Goal: Task Accomplishment & Management: Manage account settings

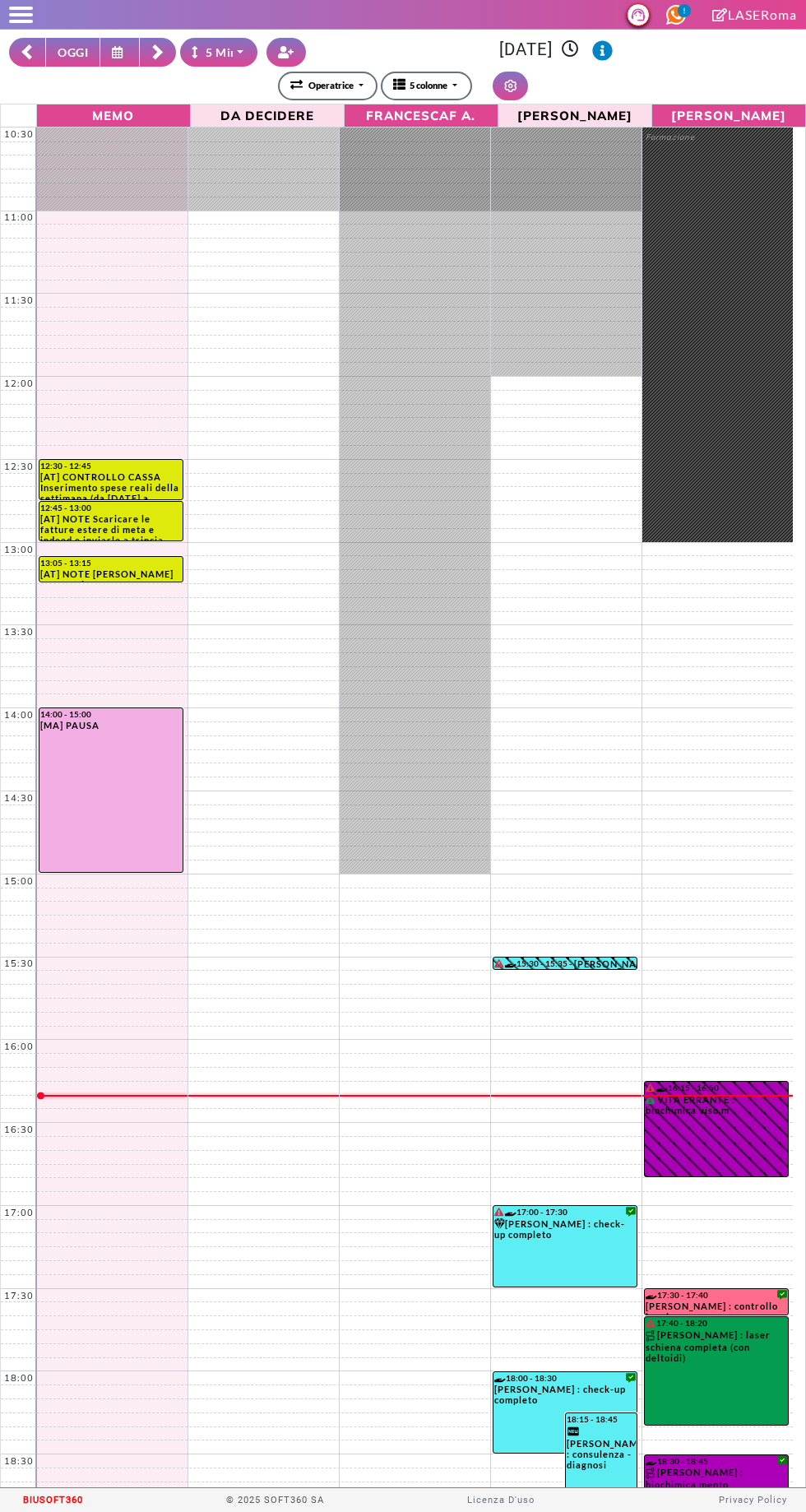
select select "*"
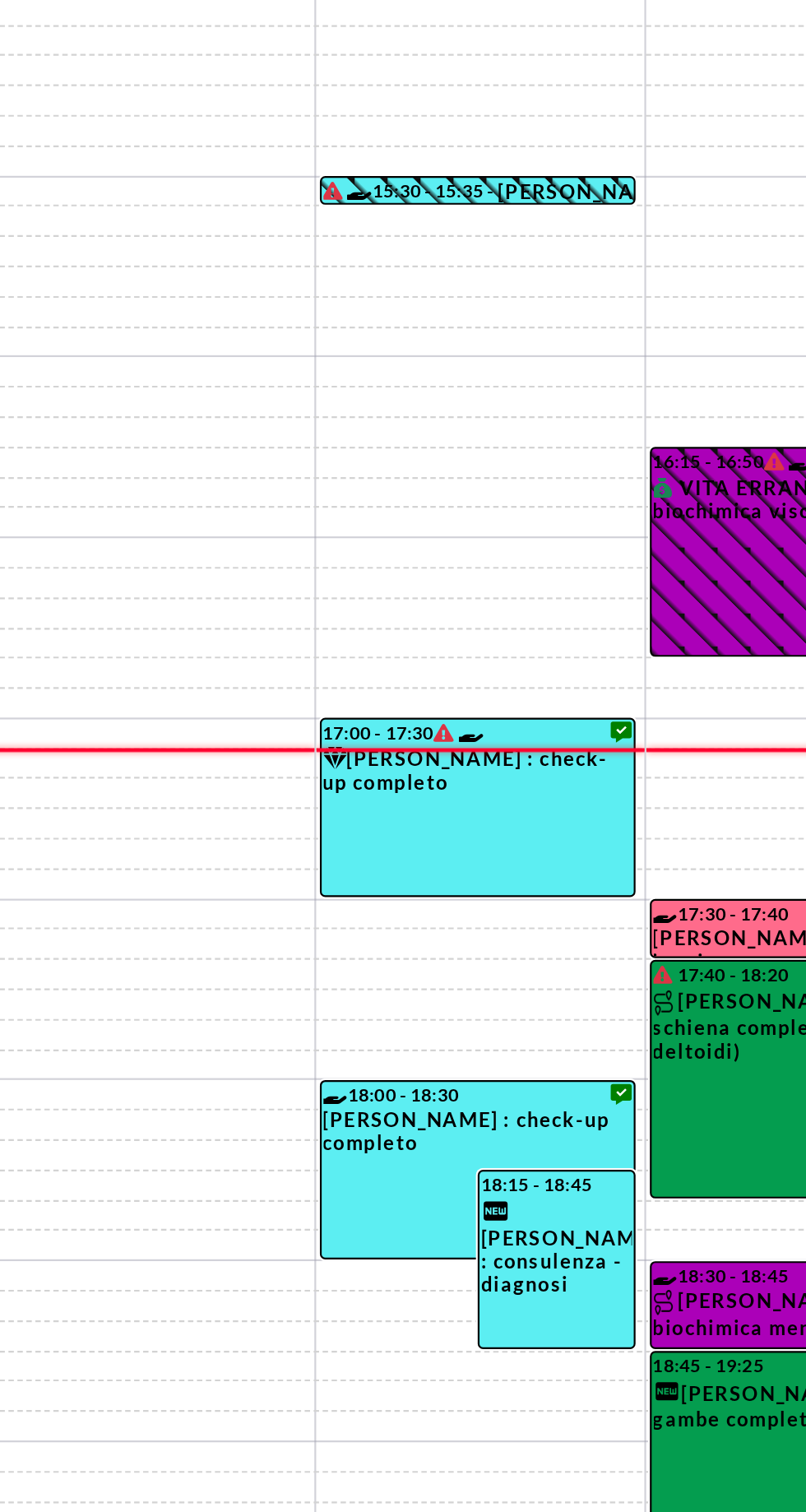
scroll to position [211, 0]
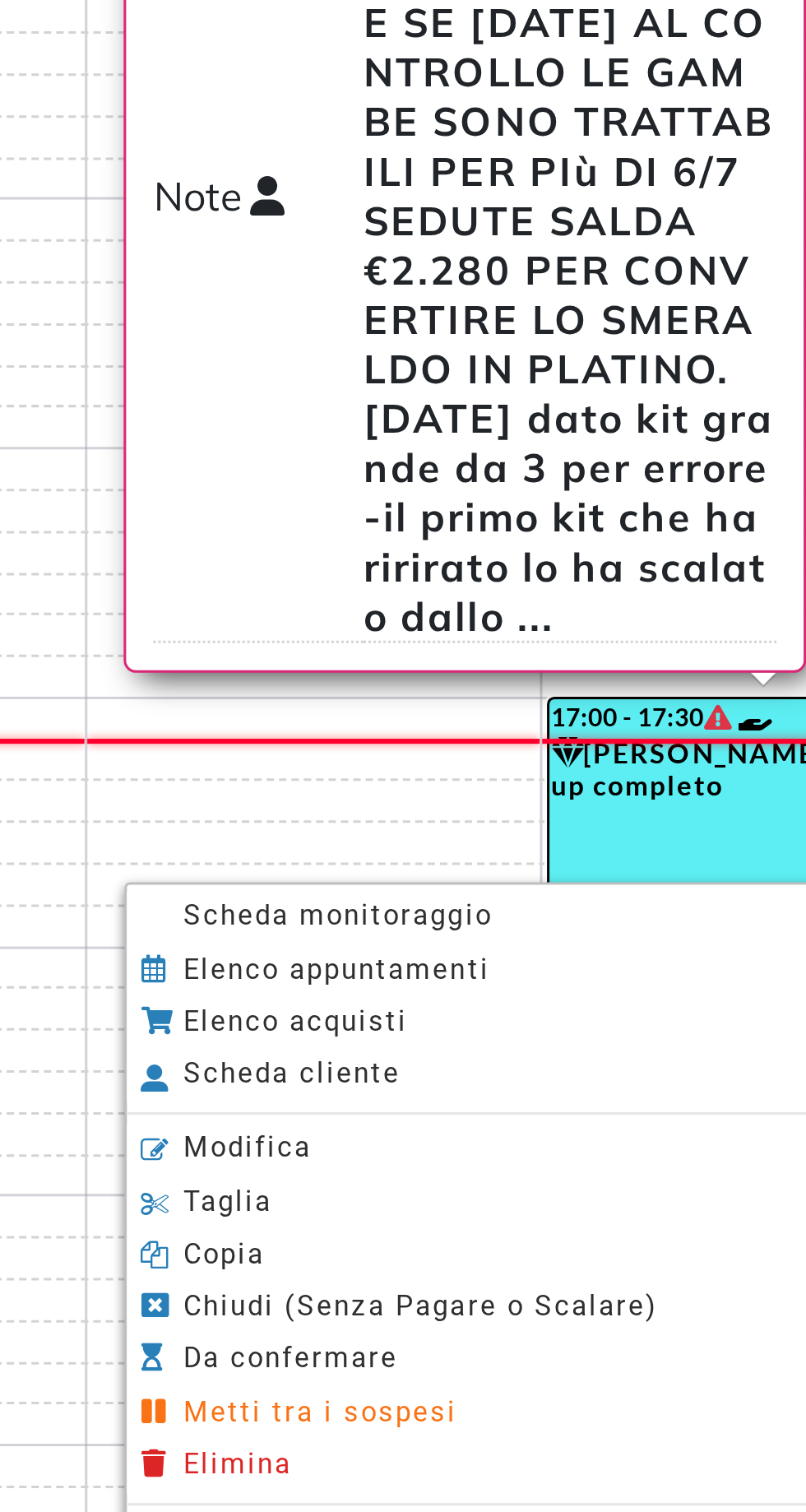
click at [373, 1067] on span "Scheda monitoraggio" at bounding box center [423, 1067] width 102 height 10
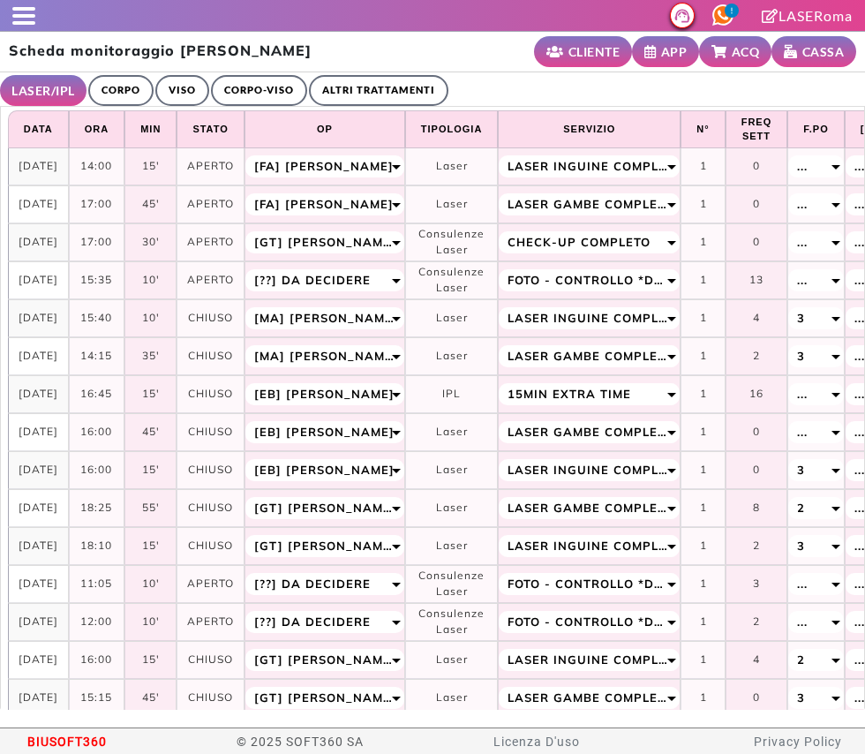
select select "**"
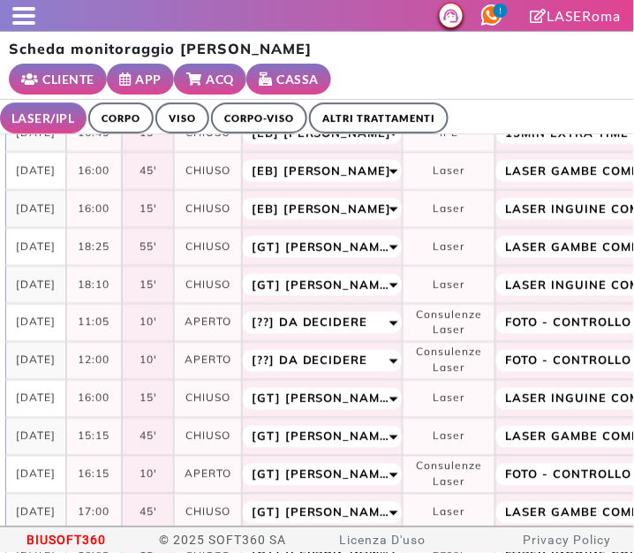
scroll to position [34, 0]
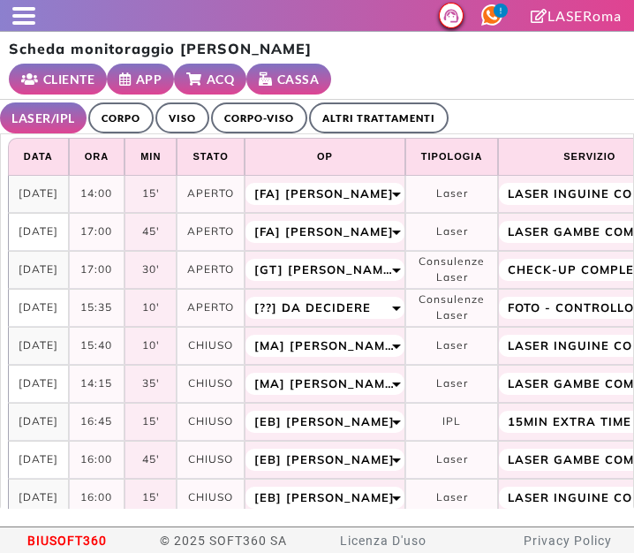
select select "**"
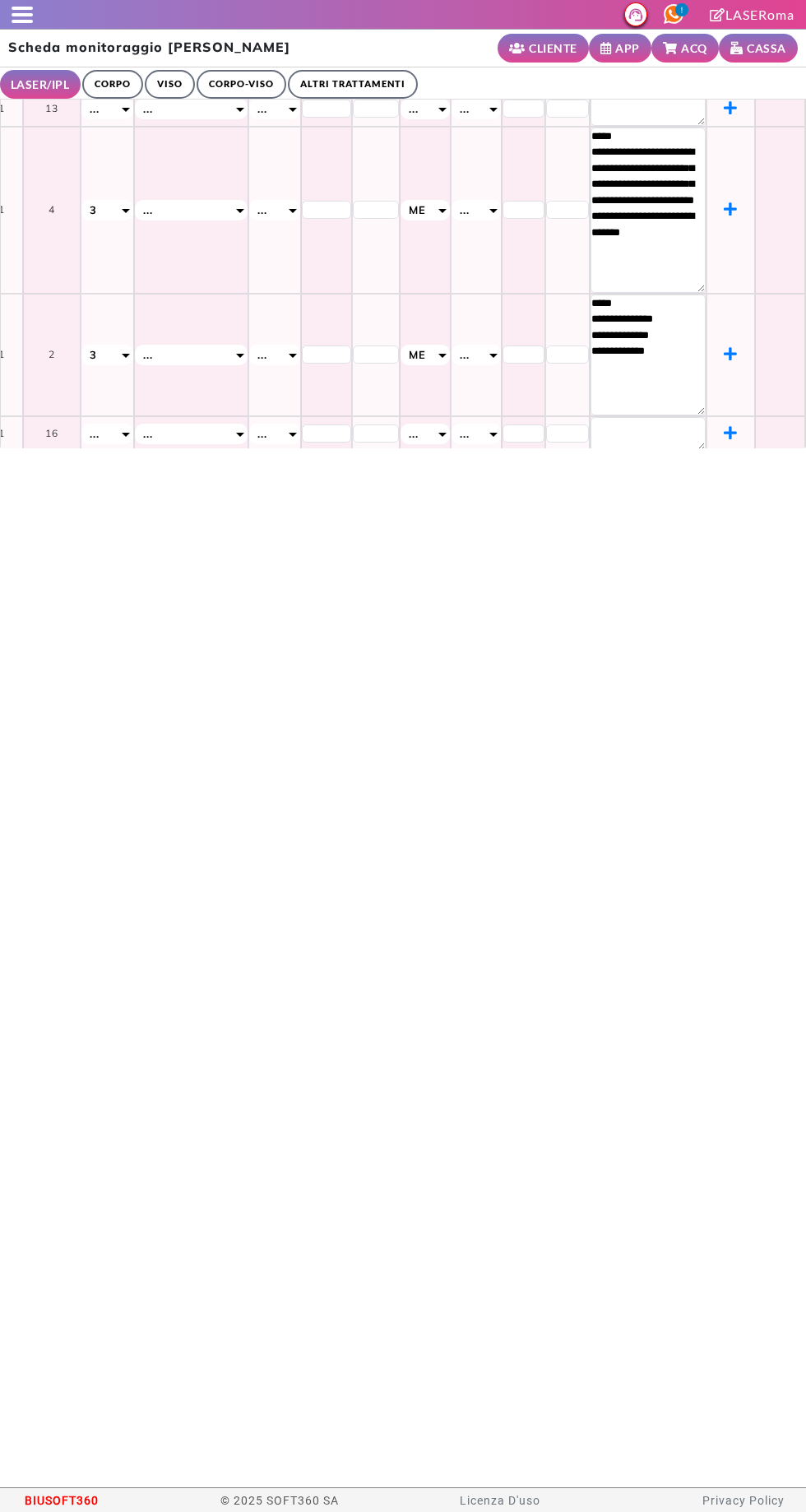
scroll to position [152, 621]
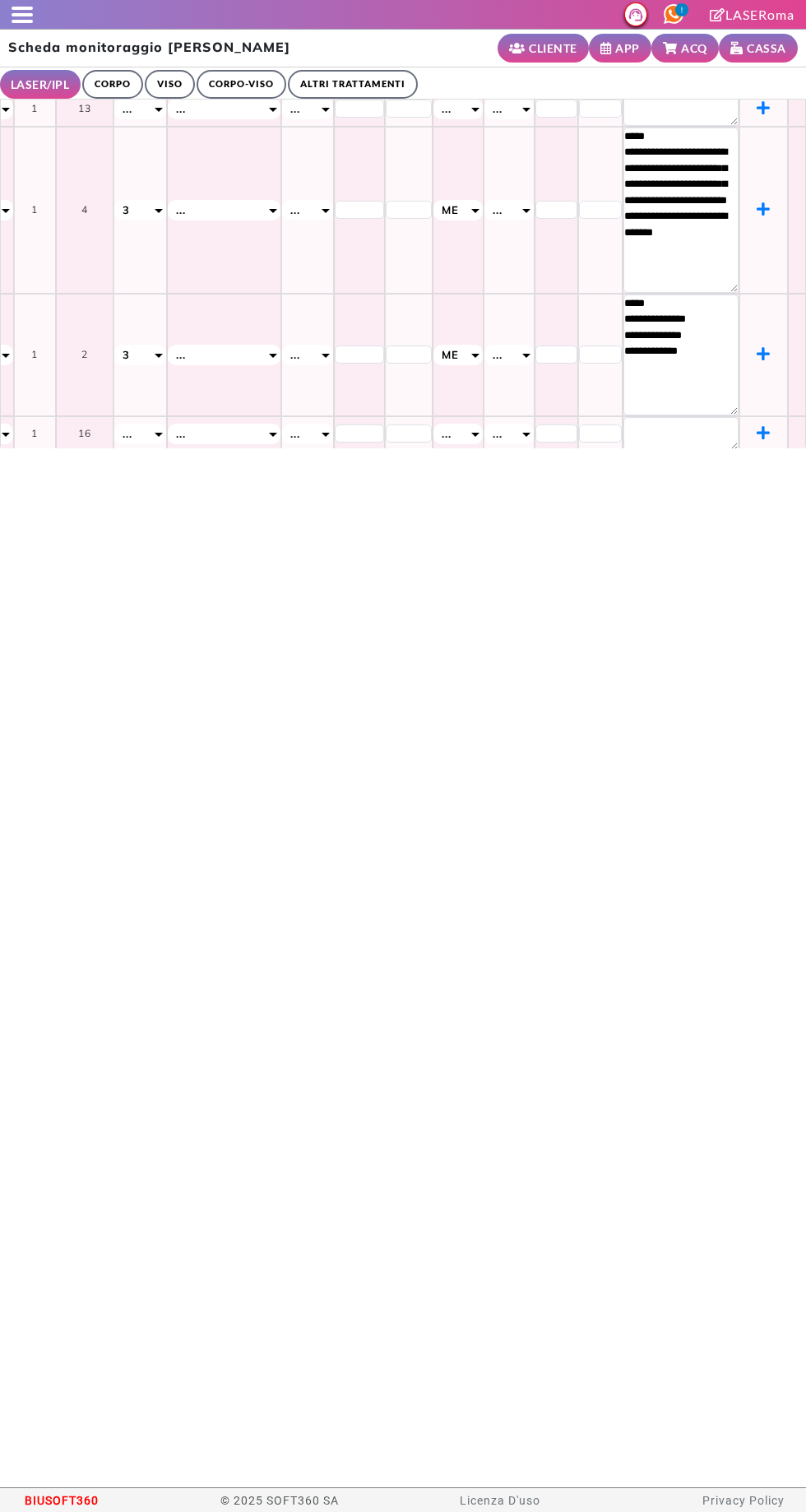
click at [21, 14] on span at bounding box center [21, 15] width 21 height 4
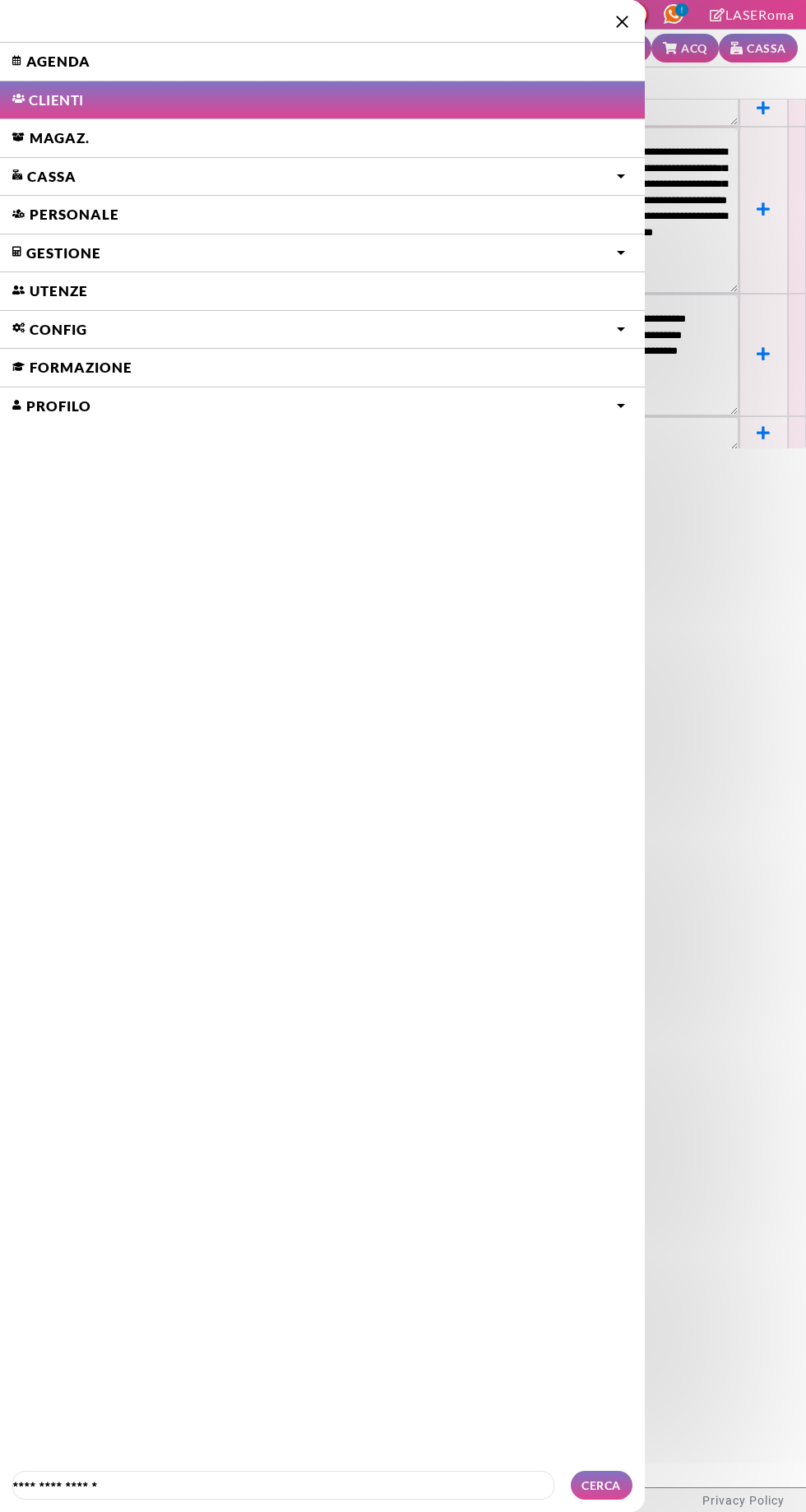
click at [35, 59] on link "Agenda" at bounding box center [322, 61] width 645 height 38
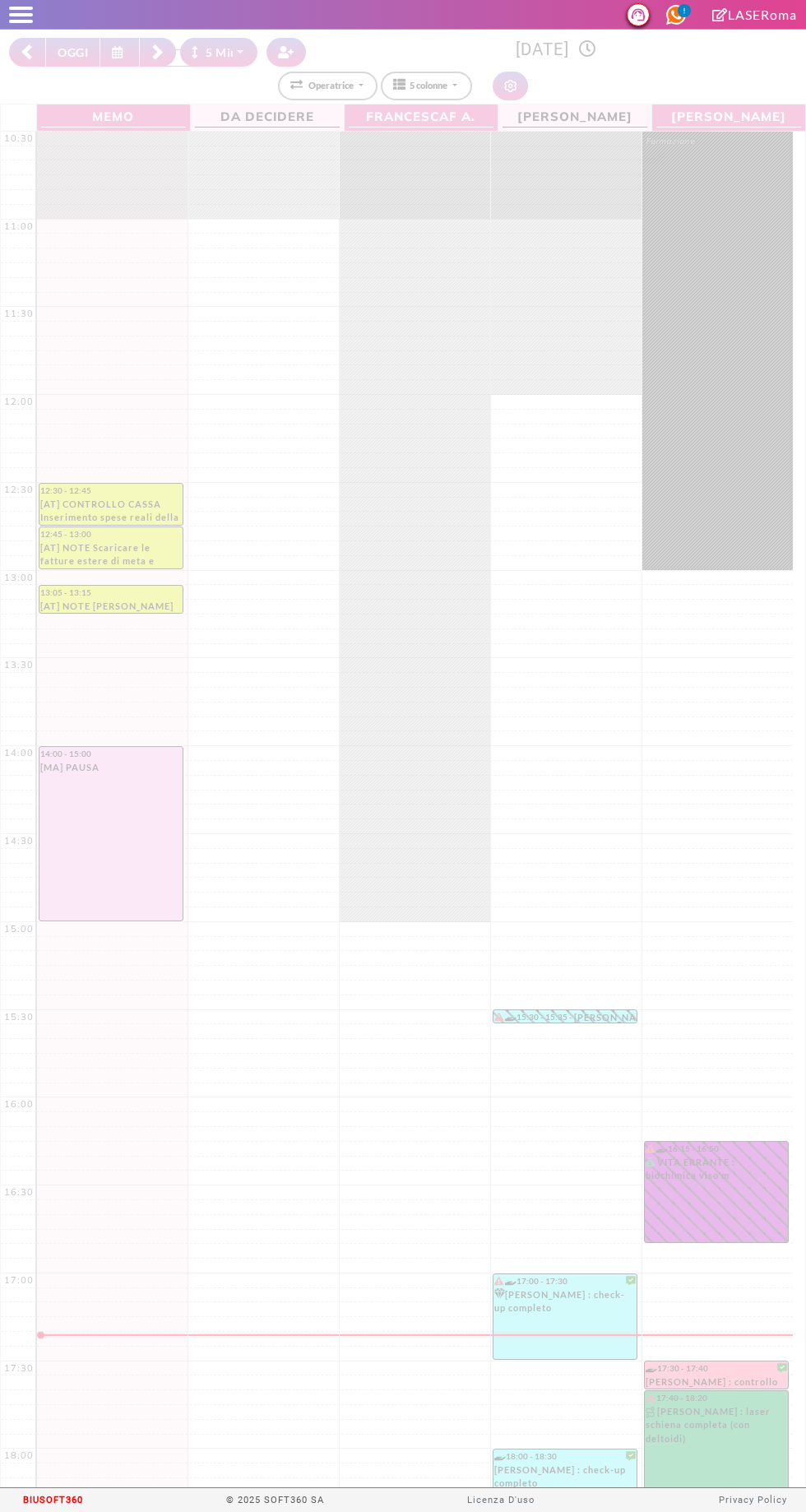
select select "*"
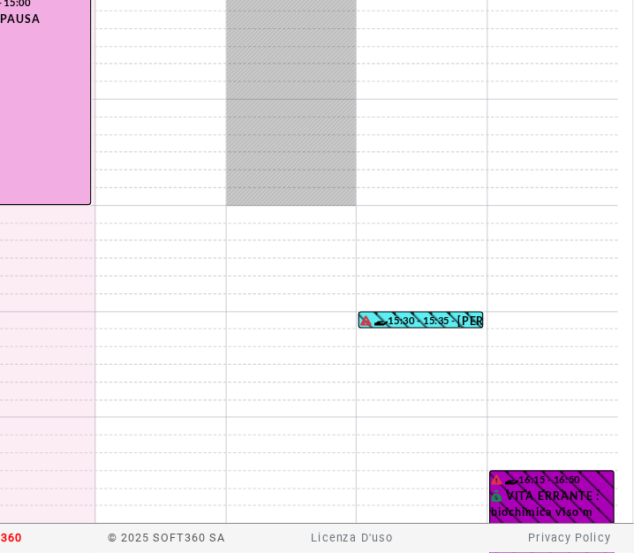
scroll to position [410, 0]
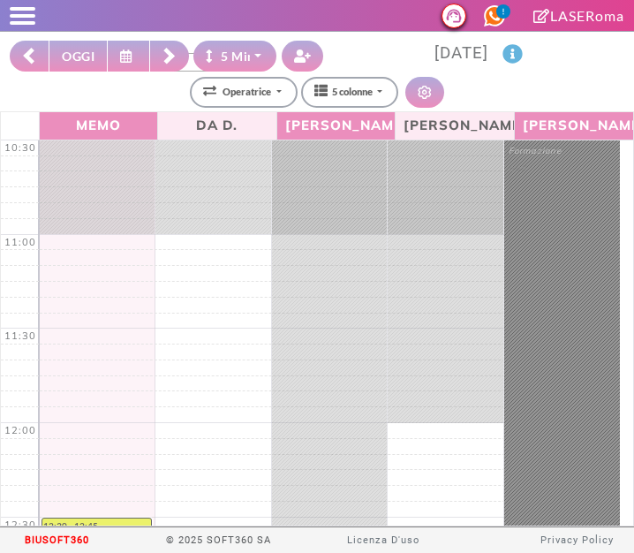
select select "*"
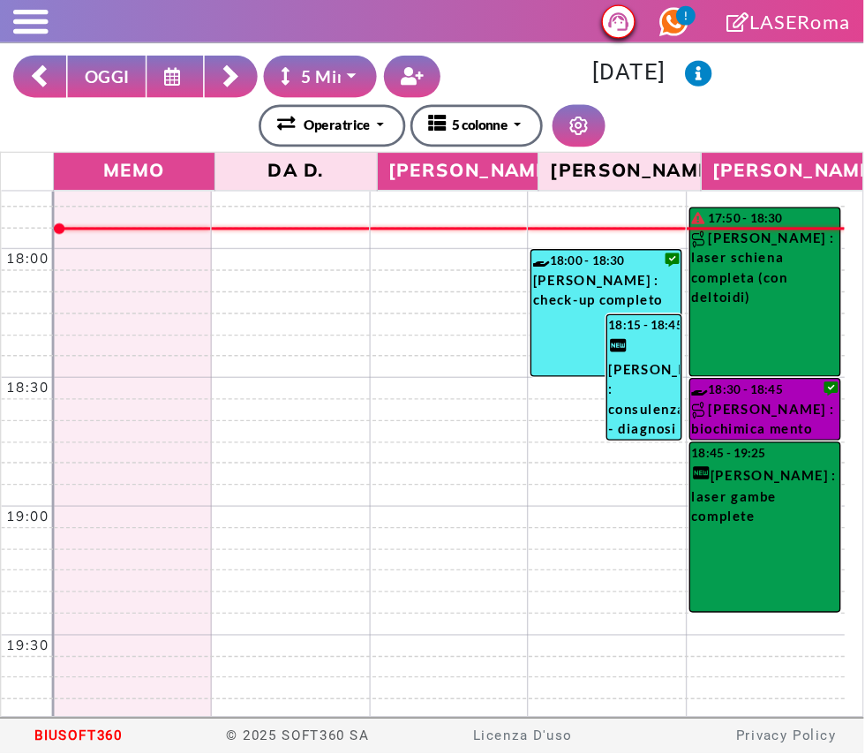
scroll to position [1356, 0]
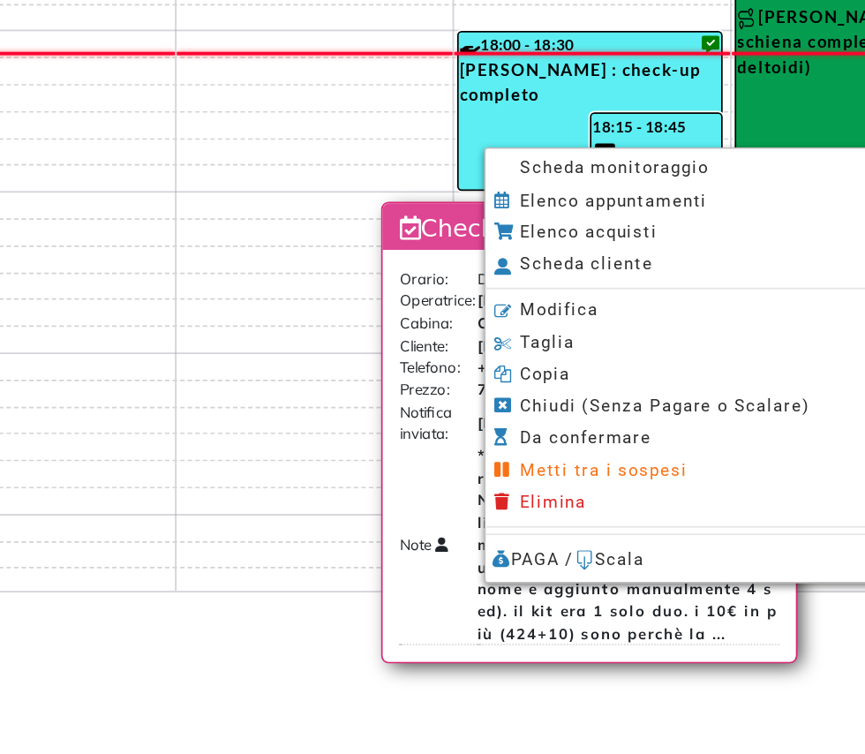
click at [633, 282] on span "Scheda monitoraggio" at bounding box center [621, 277] width 110 height 11
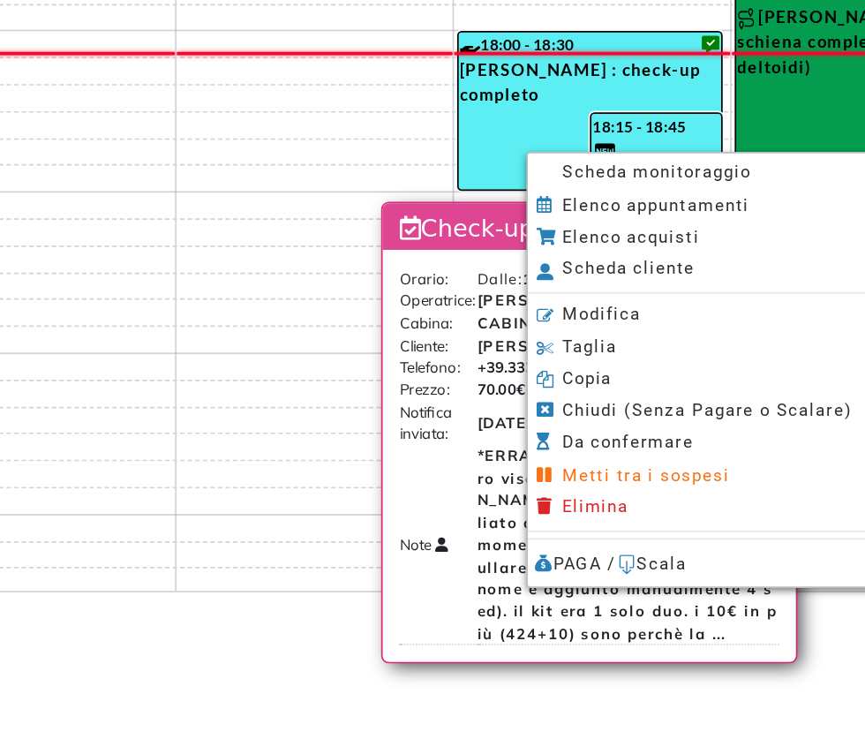
click at [633, 280] on span "Scheda monitoraggio" at bounding box center [646, 280] width 110 height 11
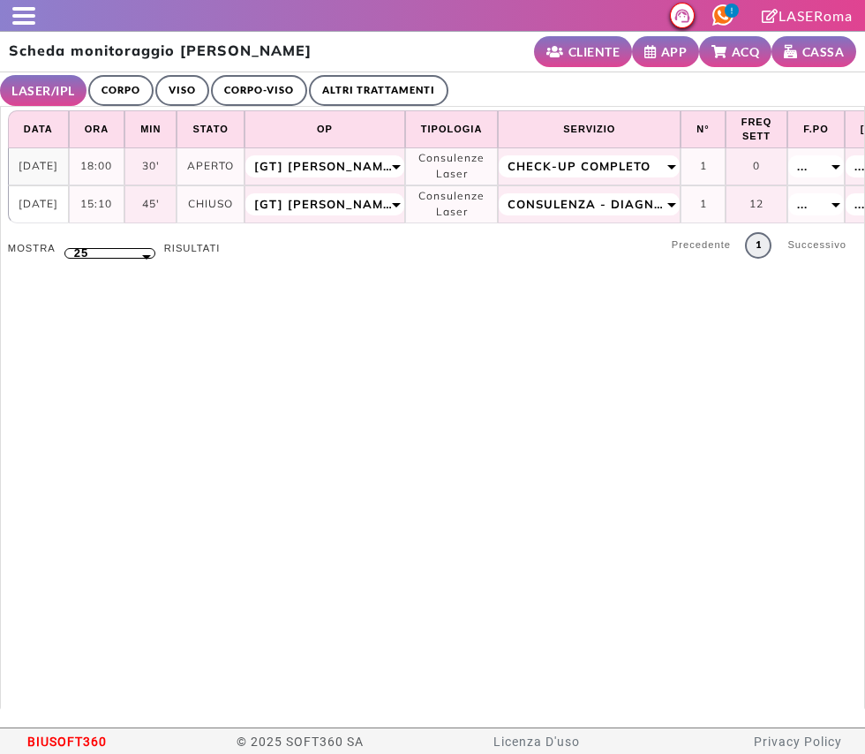
select select "**"
click at [398, 101] on link "ALTRI TRATTAMENTI" at bounding box center [379, 90] width 140 height 31
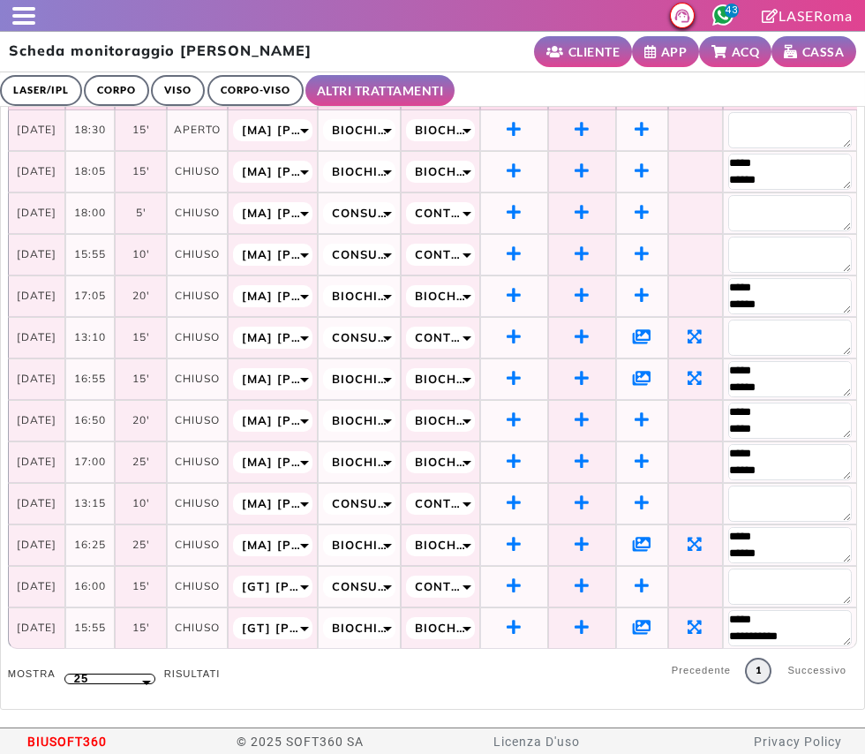
scroll to position [51, 0]
click at [649, 621] on icon at bounding box center [642, 627] width 19 height 16
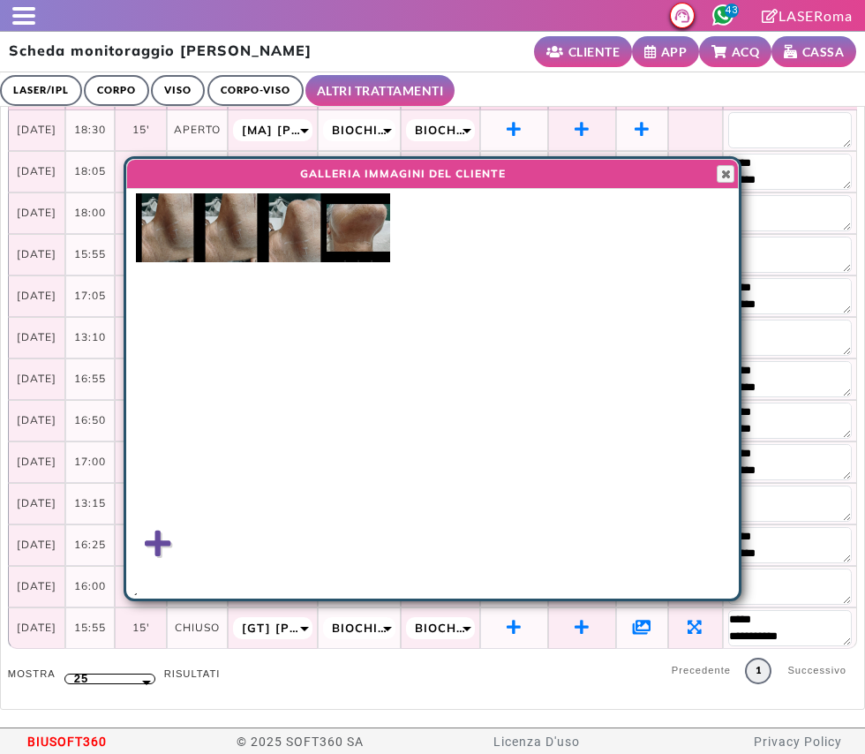
click at [349, 231] on img at bounding box center [359, 227] width 64 height 69
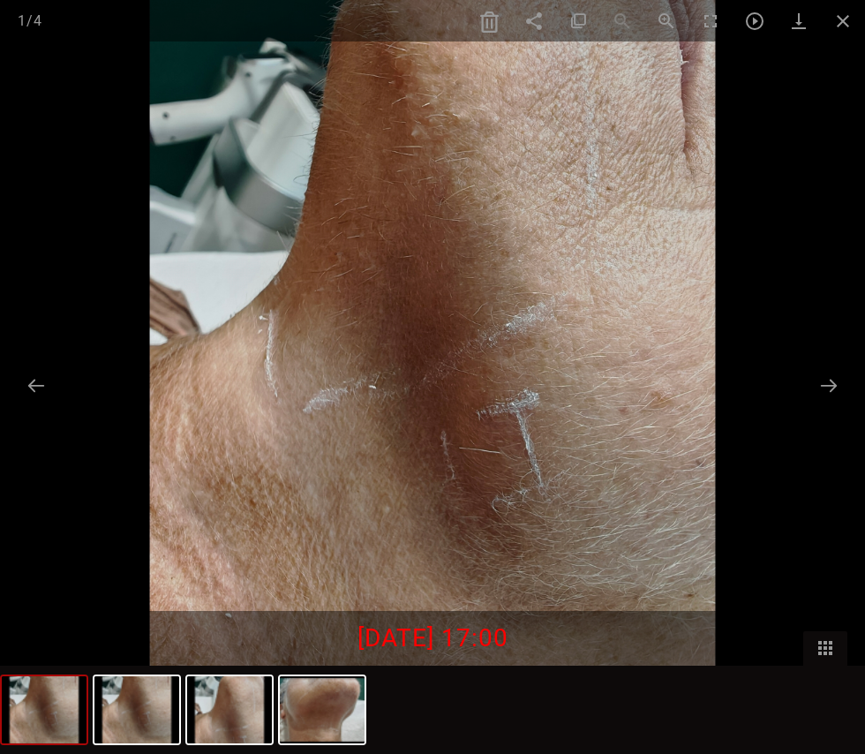
click at [43, 711] on img at bounding box center [44, 709] width 85 height 67
click at [321, 699] on img at bounding box center [322, 709] width 85 height 67
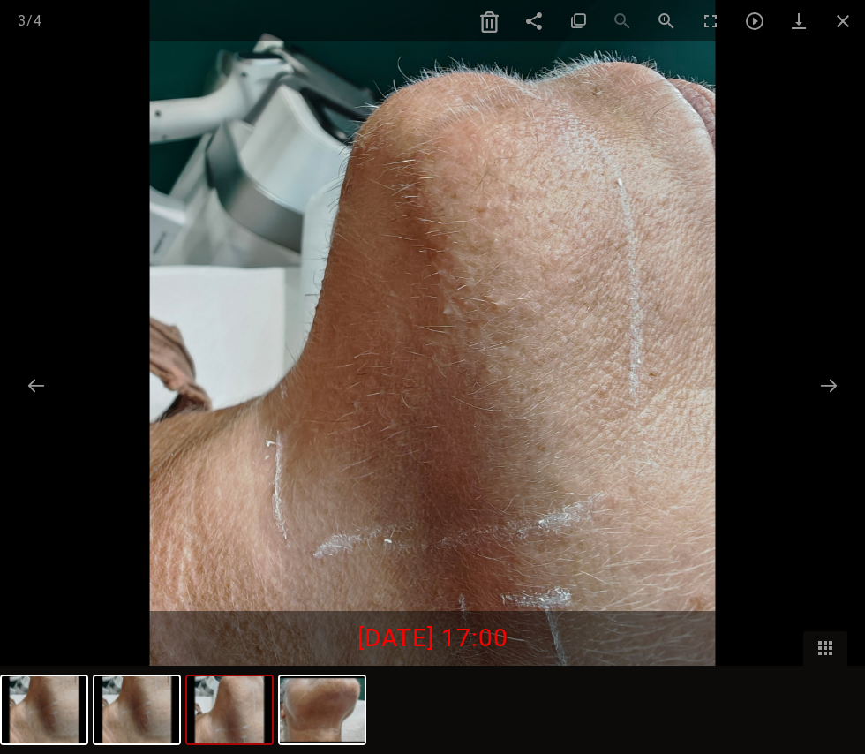
click at [223, 692] on img at bounding box center [229, 709] width 85 height 67
click at [851, 15] on span at bounding box center [843, 20] width 44 height 41
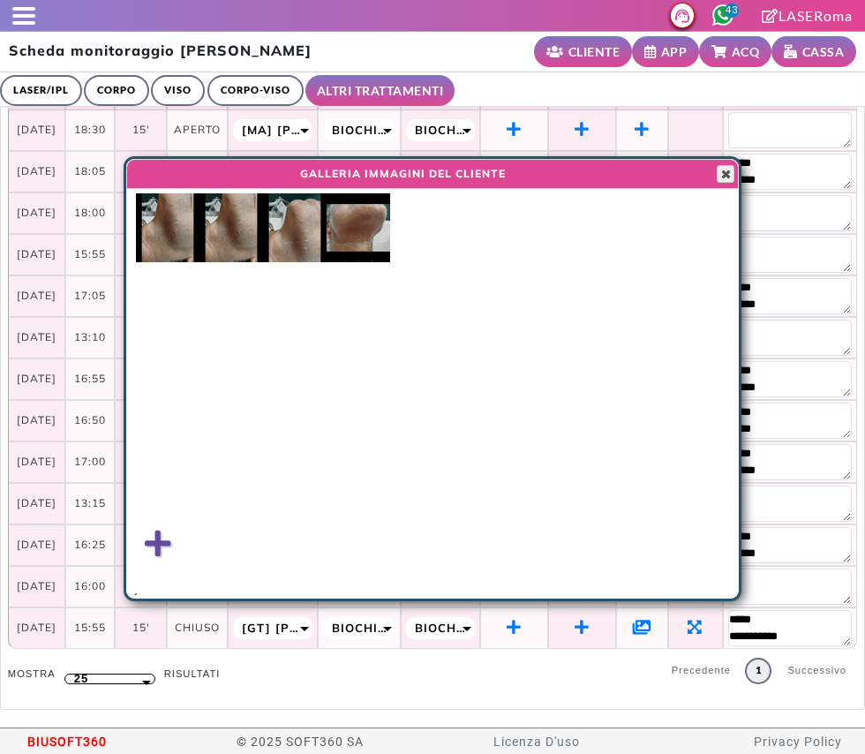
click at [729, 177] on span "button" at bounding box center [726, 174] width 14 height 14
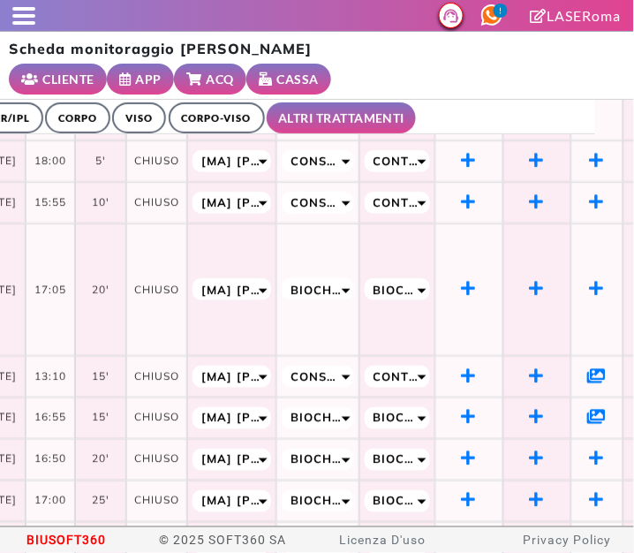
scroll to position [212, 40]
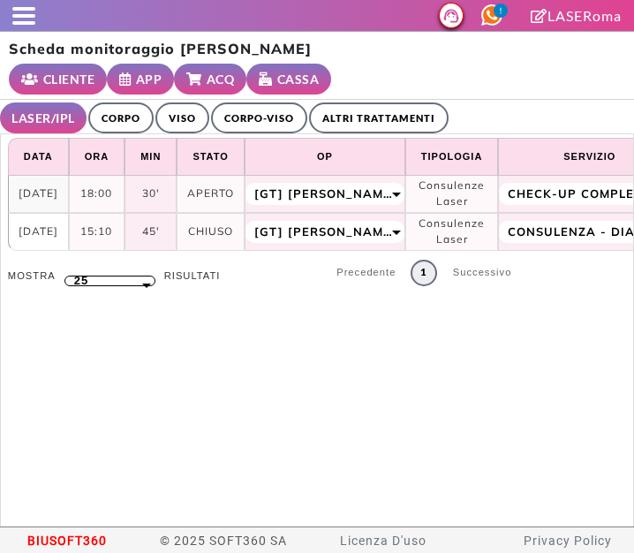
select select "**"
click at [355, 102] on link "ALTRI TRATTAMENTI" at bounding box center [379, 117] width 140 height 31
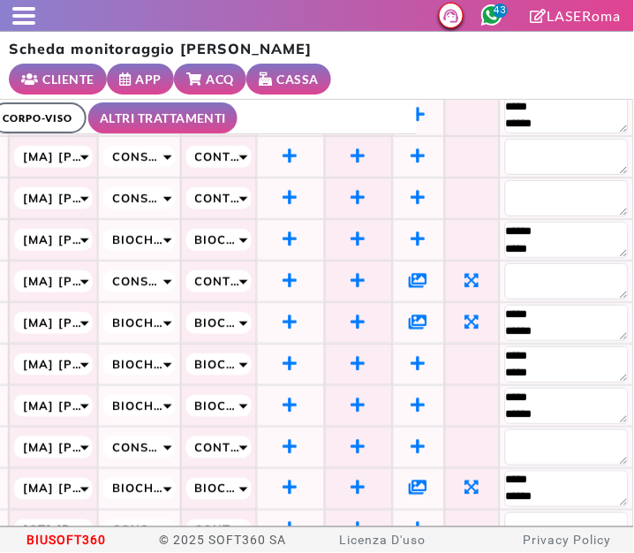
scroll to position [253, 238]
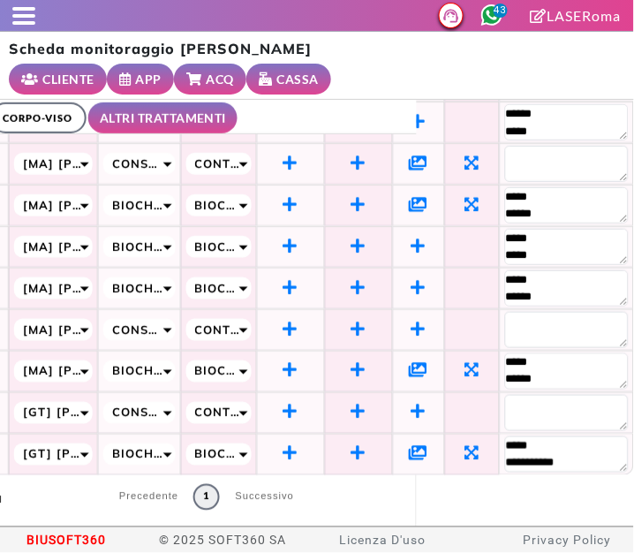
click at [410, 445] on icon at bounding box center [419, 453] width 19 height 16
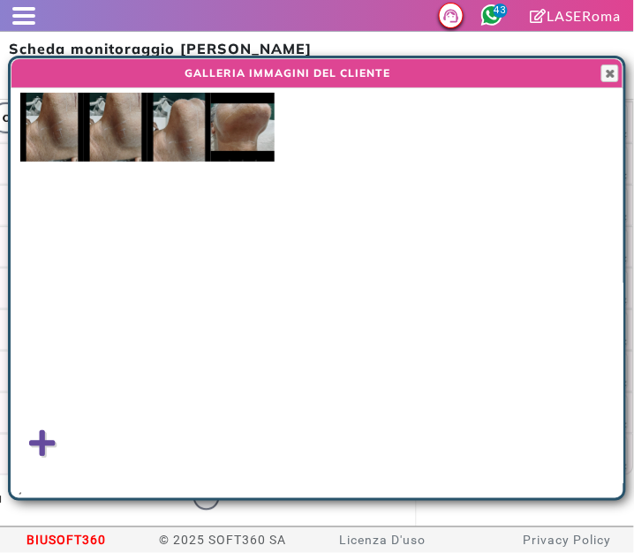
click at [241, 123] on img at bounding box center [243, 127] width 64 height 69
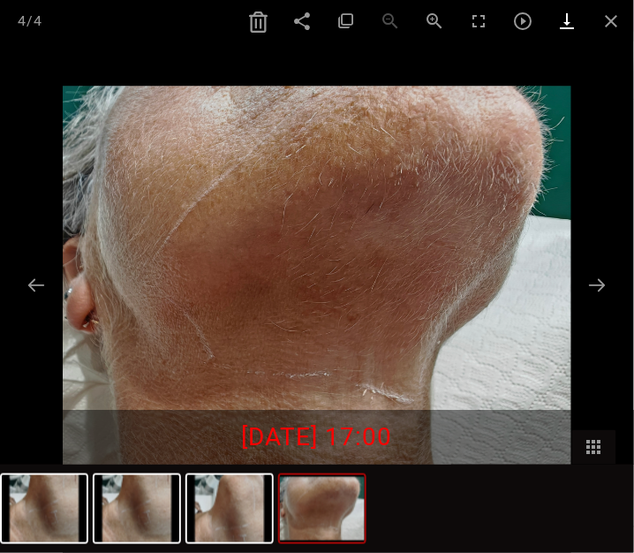
click at [569, 12] on link at bounding box center [568, 20] width 44 height 41
click at [225, 498] on img at bounding box center [229, 508] width 85 height 67
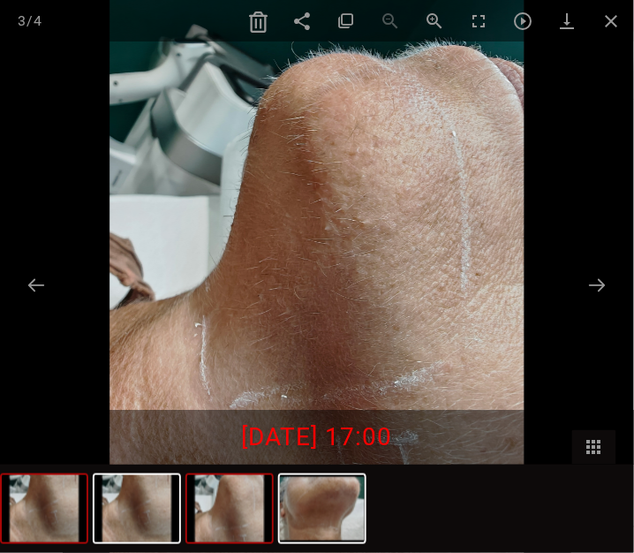
click at [42, 509] on img at bounding box center [44, 508] width 85 height 67
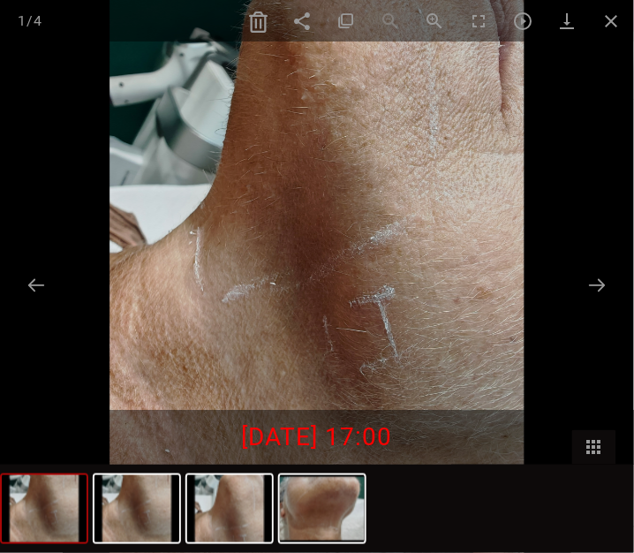
click at [147, 509] on img at bounding box center [136, 508] width 85 height 67
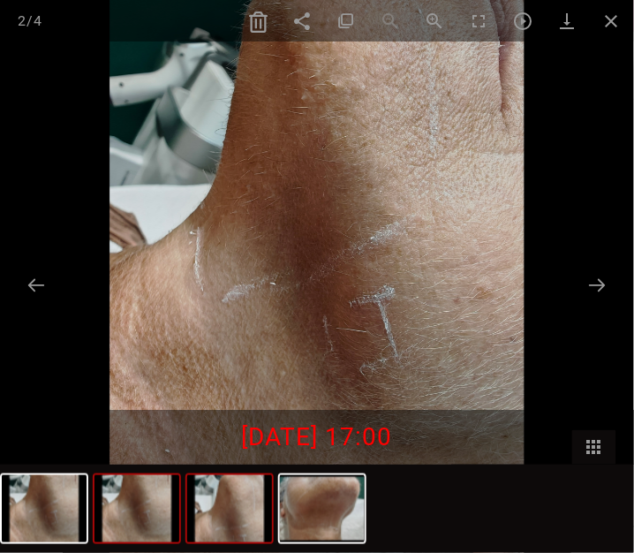
click at [262, 505] on img at bounding box center [229, 508] width 85 height 67
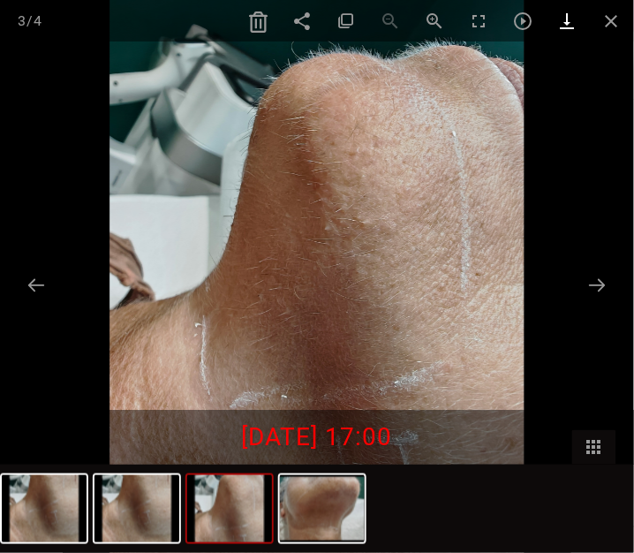
click at [568, 24] on link at bounding box center [568, 20] width 44 height 41
click at [609, 20] on span at bounding box center [612, 20] width 44 height 41
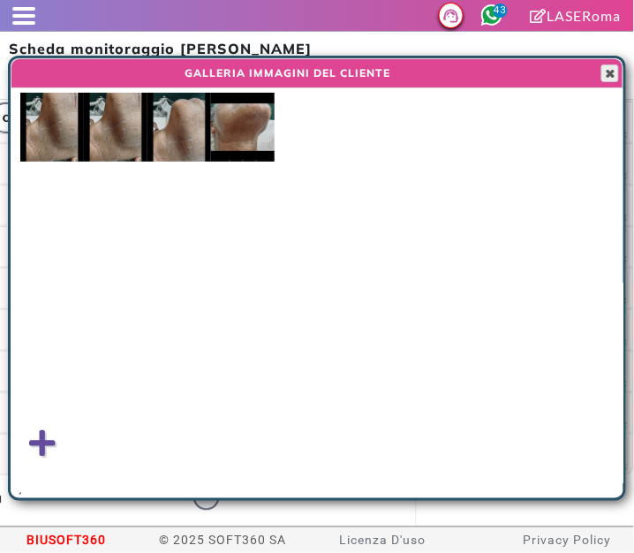
click at [606, 75] on span "button" at bounding box center [610, 73] width 14 height 14
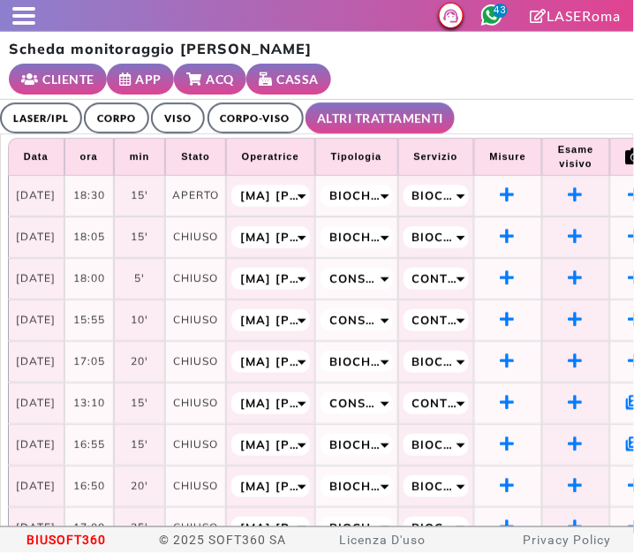
click at [39, 102] on link "LASER/IPL" at bounding box center [41, 117] width 82 height 31
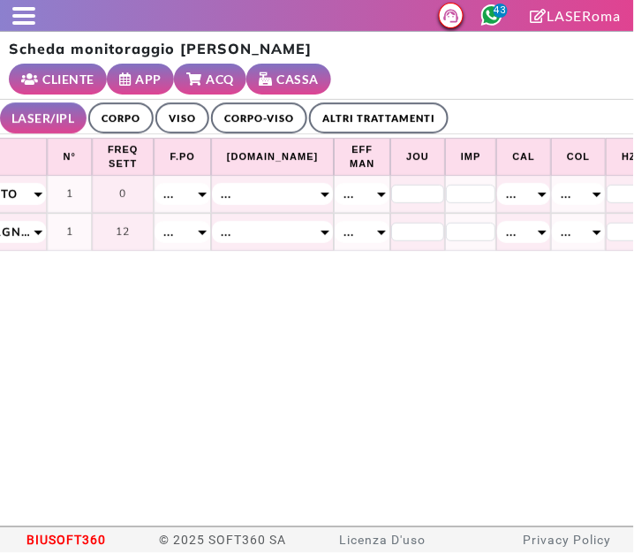
scroll to position [0, 884]
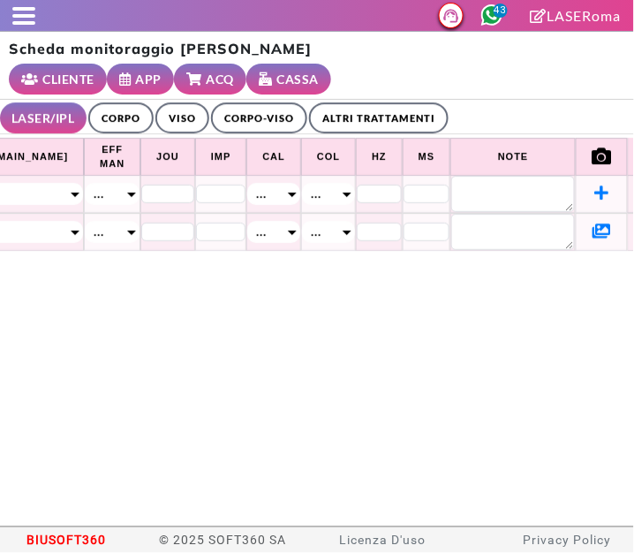
click at [594, 185] on icon at bounding box center [601, 193] width 15 height 16
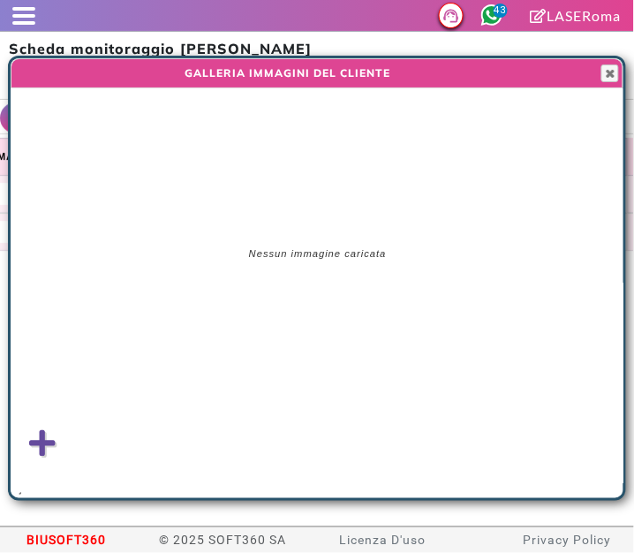
click at [41, 449] on icon at bounding box center [42, 443] width 26 height 30
click at [0, 0] on input "file" at bounding box center [0, 0] width 0 height 0
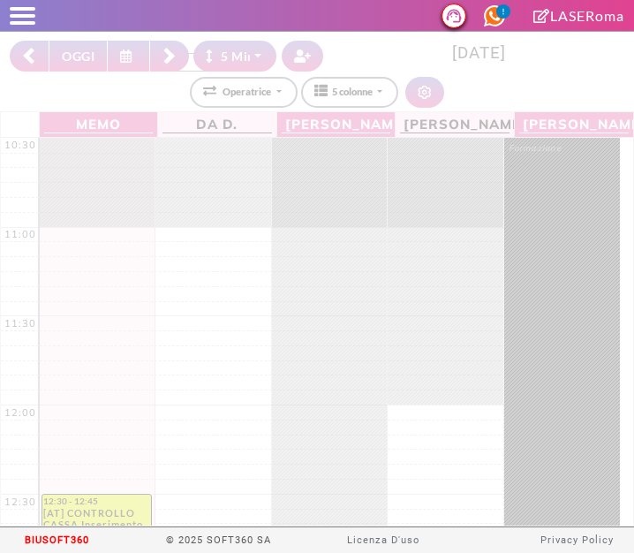
select select "*"
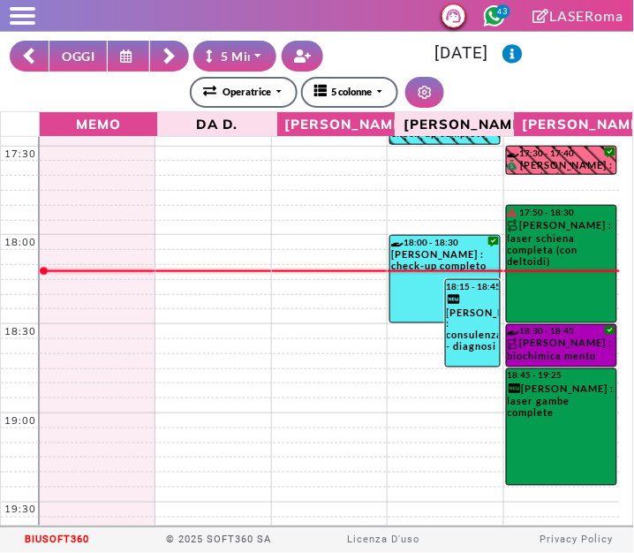
scroll to position [1232, 0]
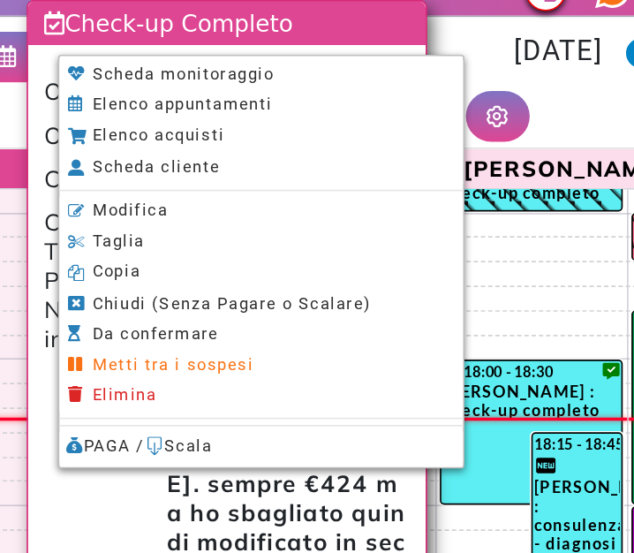
click at [209, 151] on span "Modifica" at bounding box center [201, 149] width 46 height 11
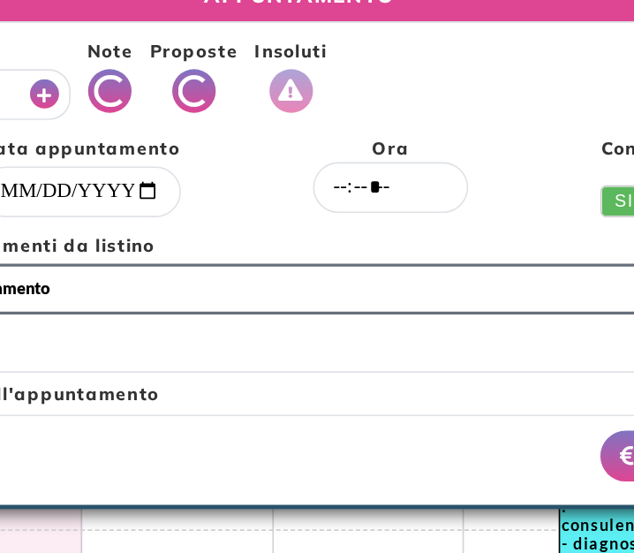
select select "*****"
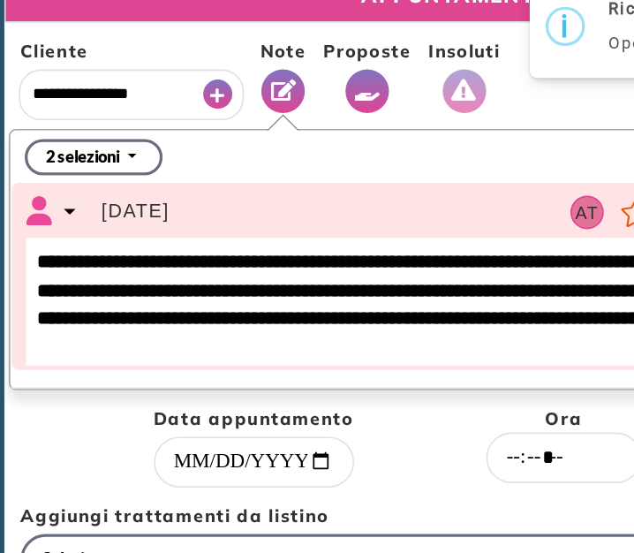
click at [224, 78] on icon "Vedi Proposte" at bounding box center [223, 76] width 16 height 13
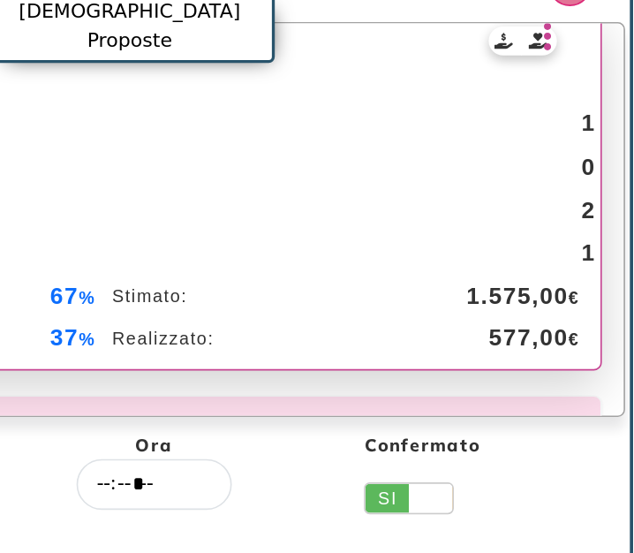
scroll to position [0, 0]
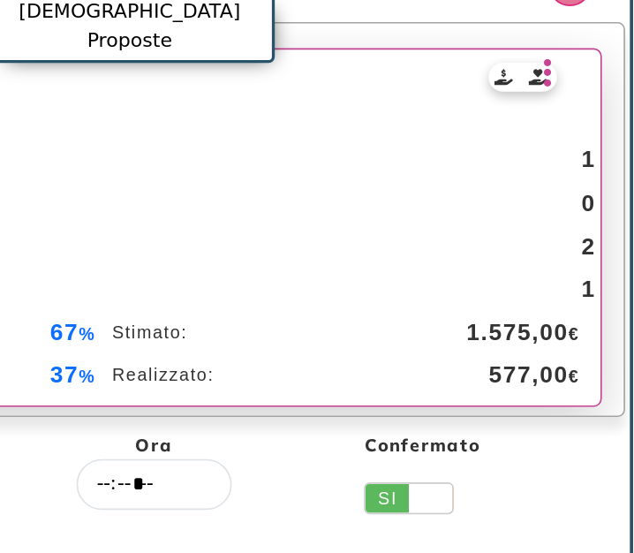
click at [577, 134] on icon at bounding box center [582, 130] width 11 height 25
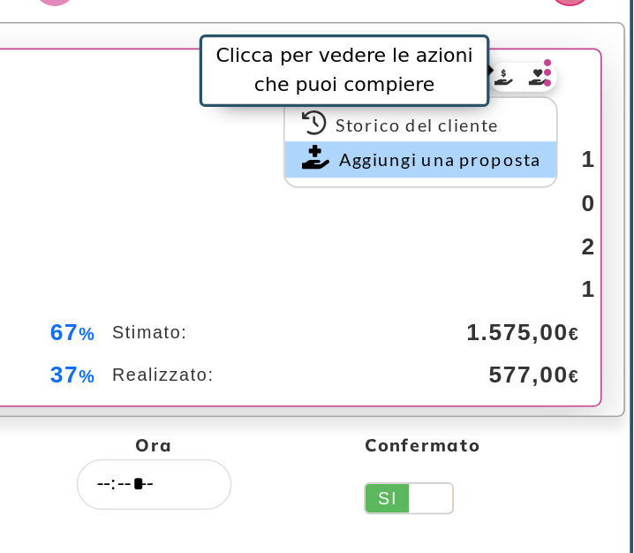
click at [486, 181] on link "Aggiungi una proposta" at bounding box center [505, 183] width 165 height 22
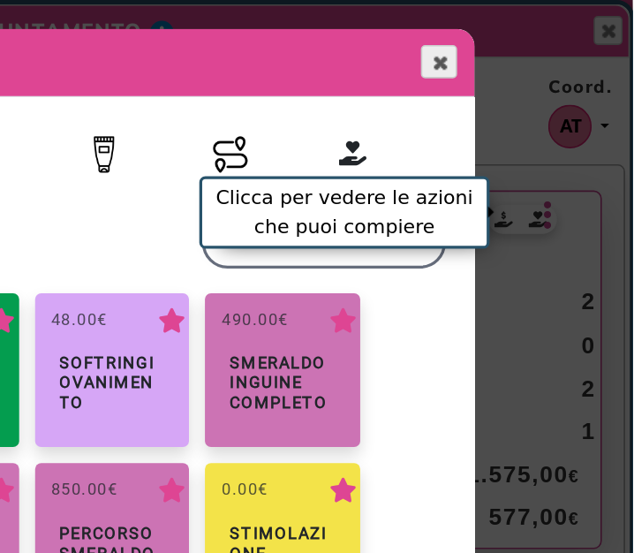
click at [518, 44] on span "Chiudi" at bounding box center [516, 38] width 14 height 14
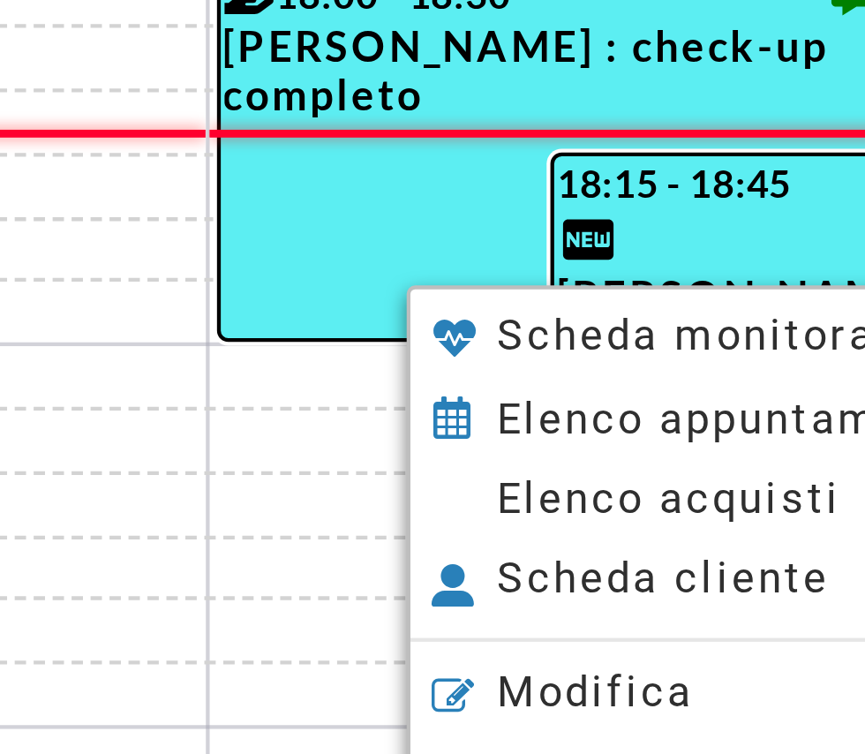
click at [633, 366] on span "Elenco acquisti" at bounding box center [634, 364] width 80 height 11
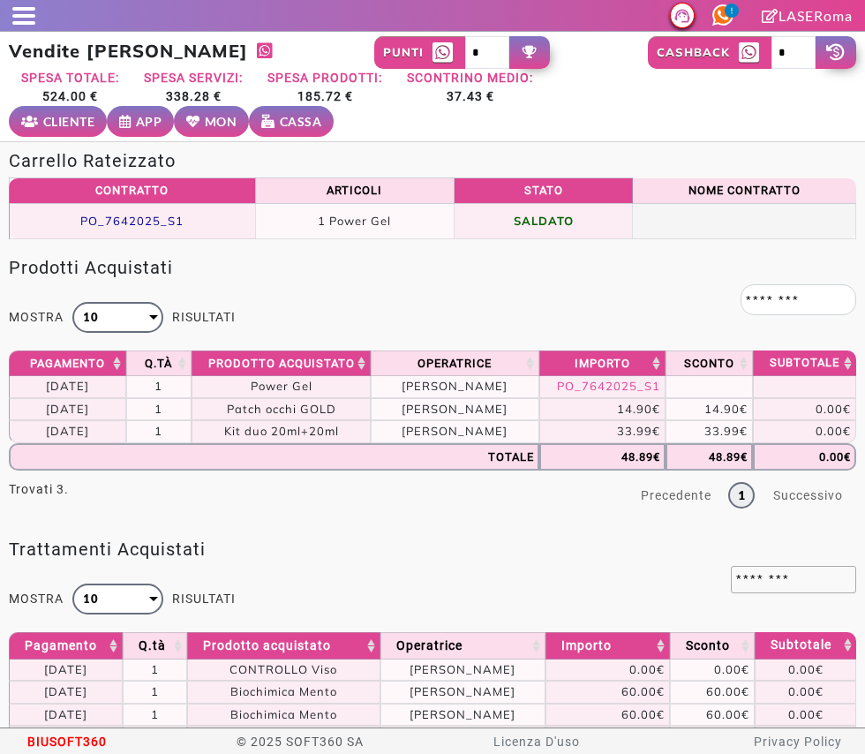
scroll to position [1643, 0]
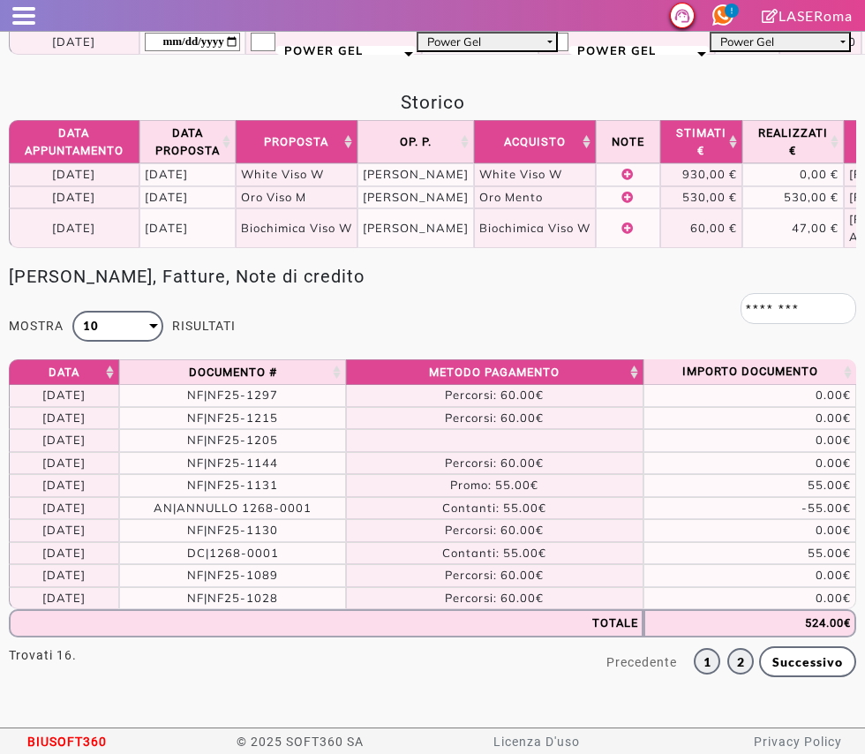
click at [728, 675] on link "2" at bounding box center [741, 661] width 26 height 26
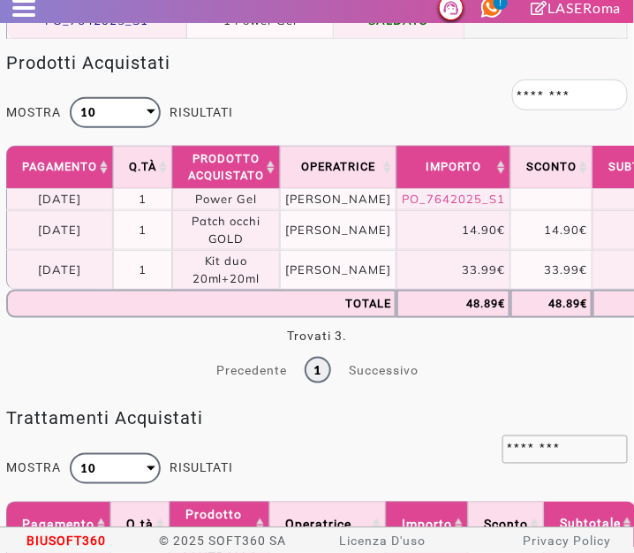
scroll to position [0, 0]
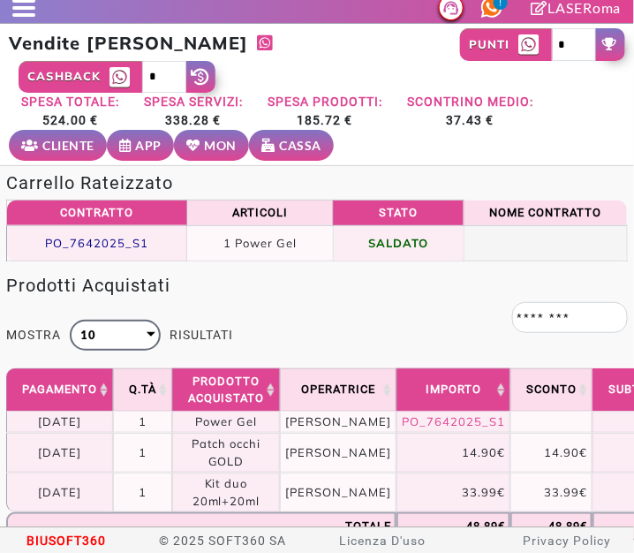
click at [16, 7] on span at bounding box center [23, 8] width 23 height 4
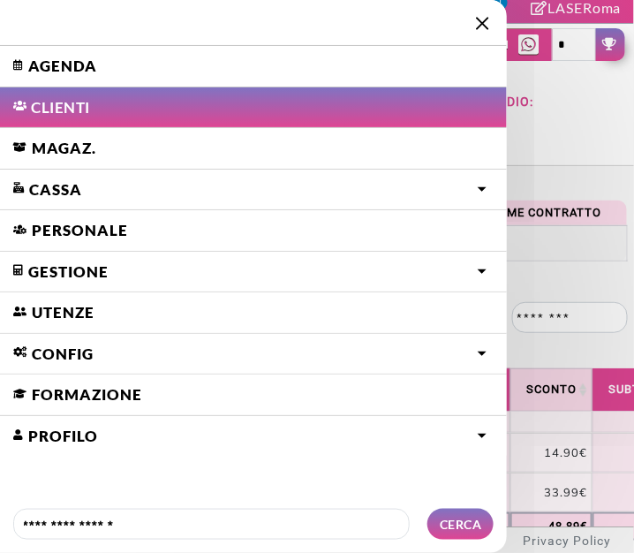
click at [42, 71] on link "Agenda" at bounding box center [253, 66] width 507 height 41
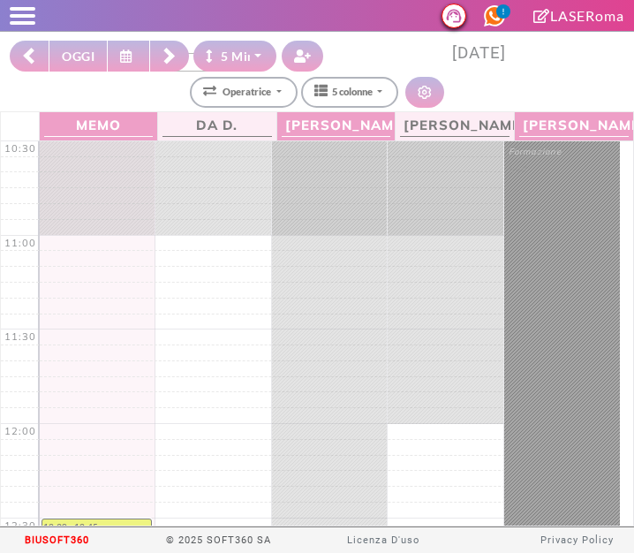
select select "*"
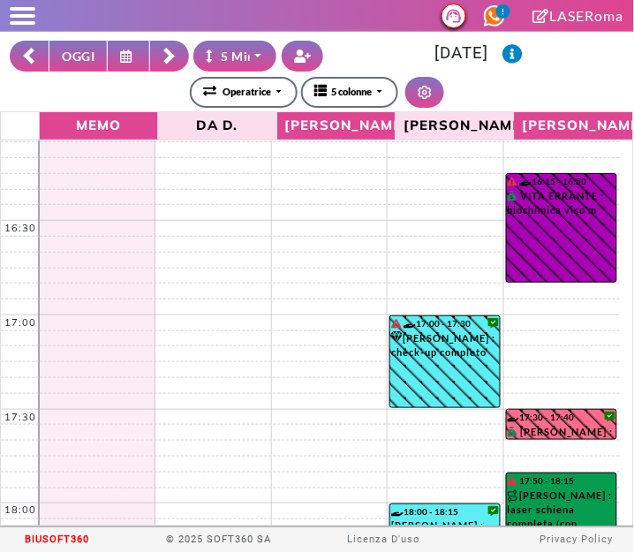
scroll to position [1405, 0]
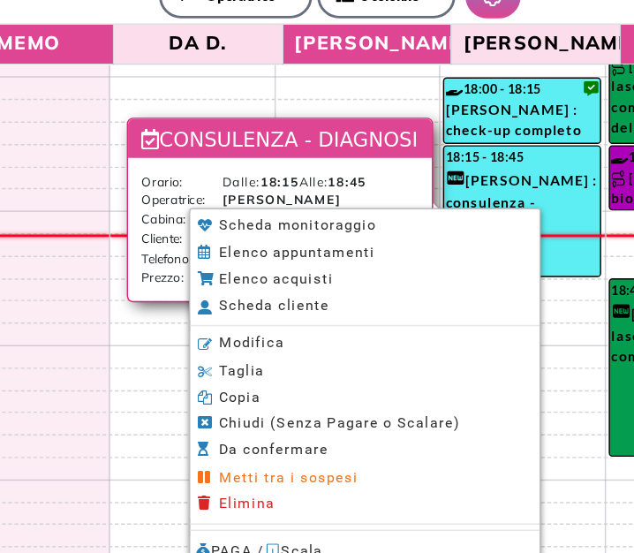
click at [229, 342] on li "Modifica" at bounding box center [334, 337] width 245 height 19
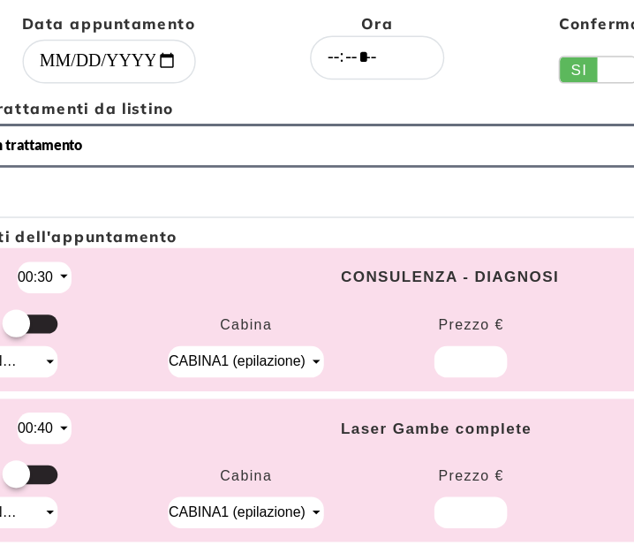
select select "*****"
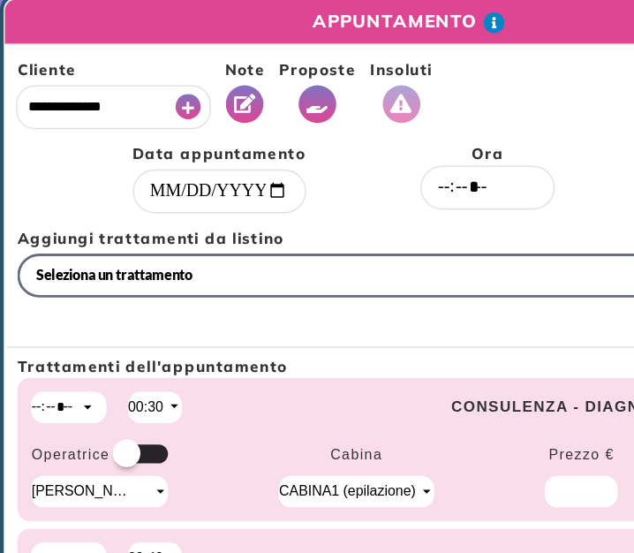
click at [219, 71] on icon "Vedi Proposte" at bounding box center [223, 76] width 16 height 13
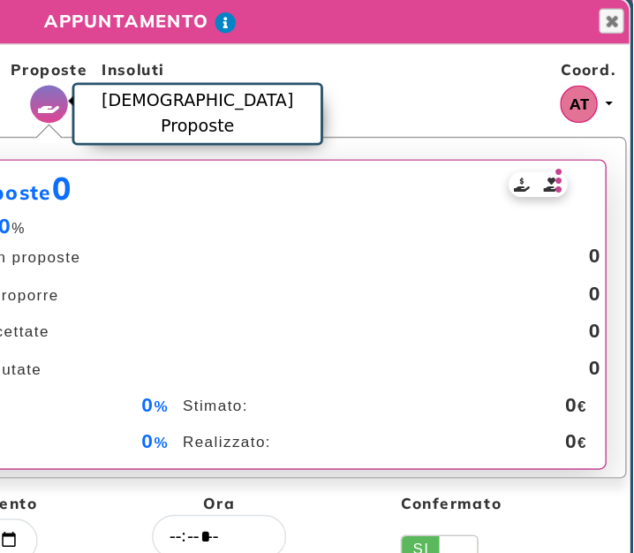
scroll to position [1, 0]
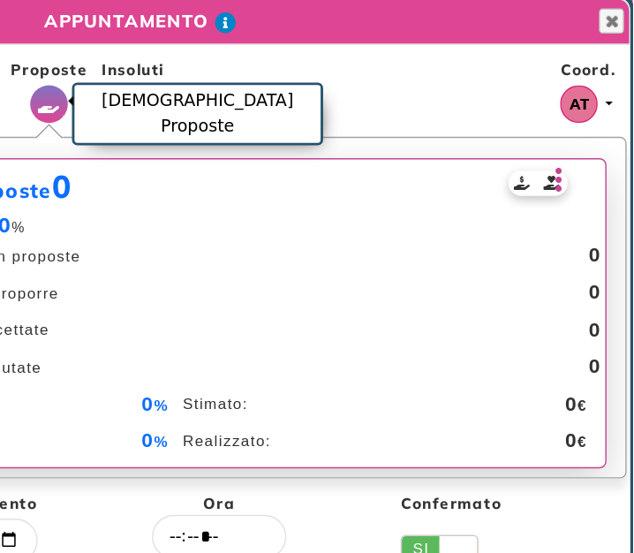
click at [577, 132] on icon at bounding box center [582, 129] width 11 height 25
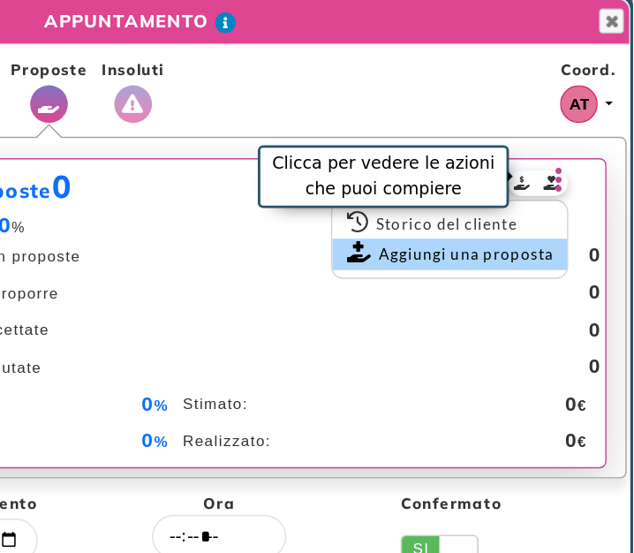
click at [514, 184] on link "Aggiungi una proposta" at bounding box center [505, 182] width 165 height 22
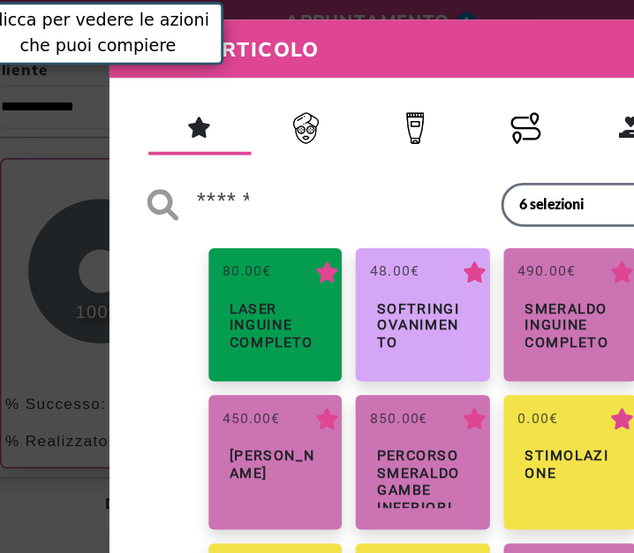
click at [388, 86] on img "button" at bounding box center [389, 94] width 22 height 22
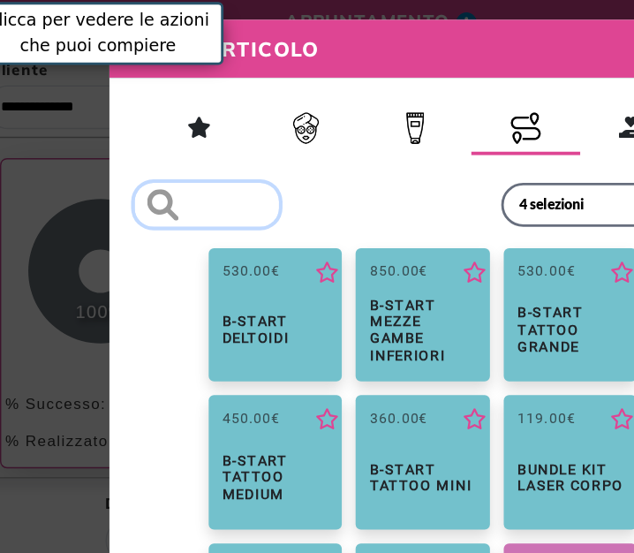
click at [190, 152] on input "search" at bounding box center [165, 147] width 102 height 31
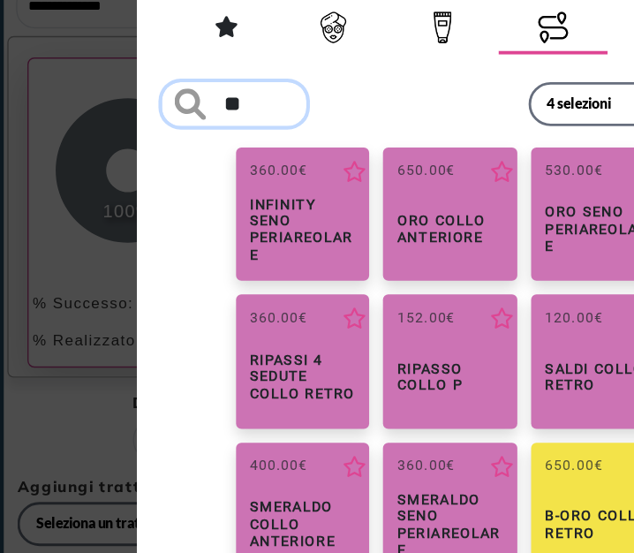
type input "*"
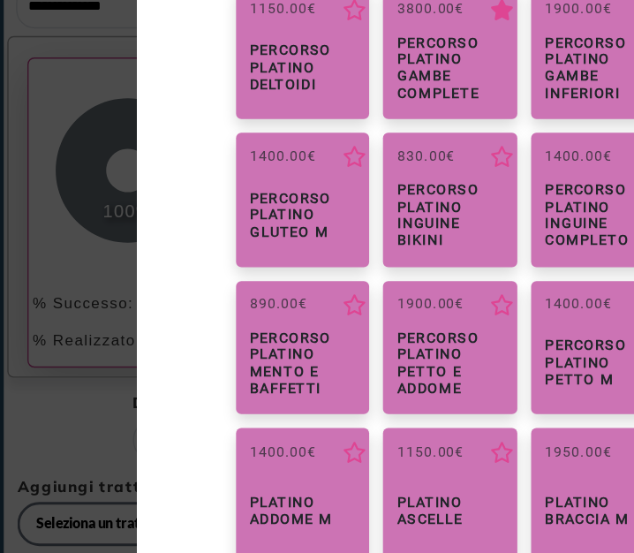
scroll to position [121, 0]
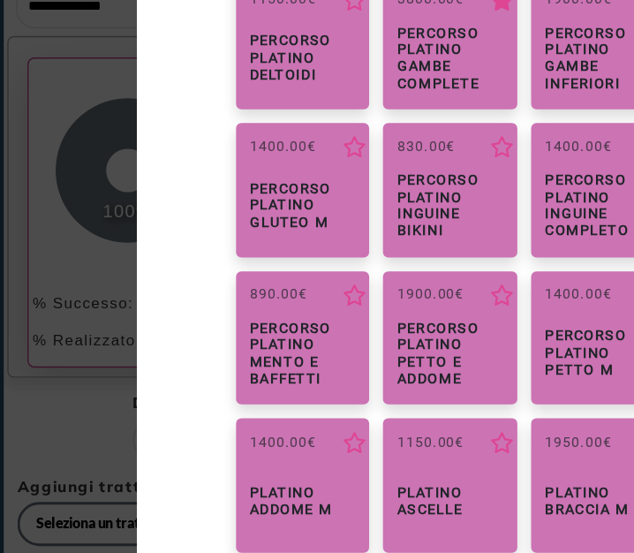
type input "*******"
click at [131, 179] on div "530.00€ B-Start Deltoidi 850.00€ B-Start Mezze gambe inferiori 530.00€ B-Start …" at bounding box center [317, 311] width 406 height 519
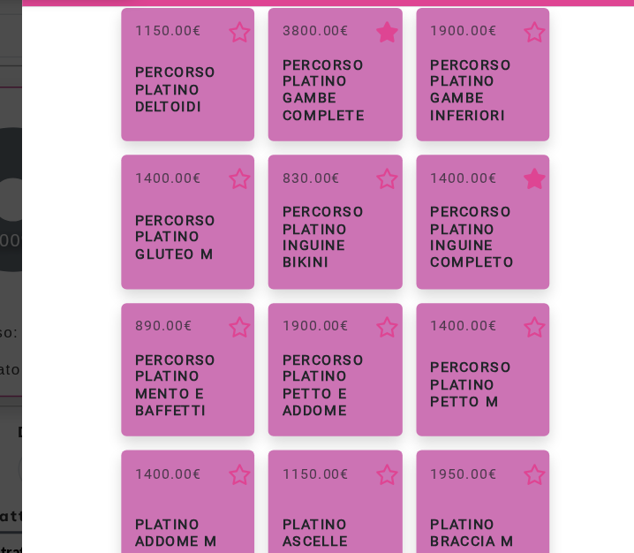
scroll to position [114, 0]
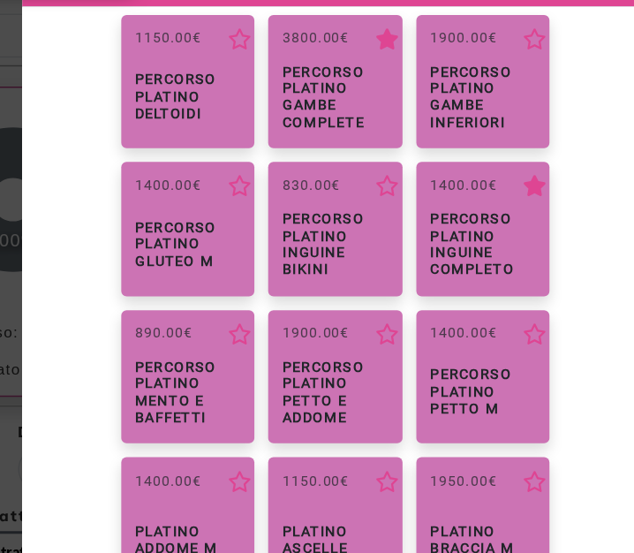
click at [439, 243] on h6 "Percorso PLATINO Inguine Completo" at bounding box center [420, 226] width 74 height 48
type input "*******"
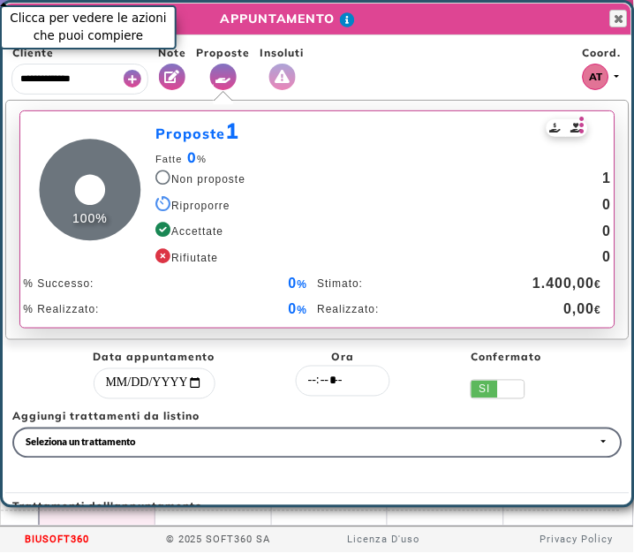
scroll to position [5, 0]
click at [577, 127] on icon at bounding box center [582, 125] width 11 height 25
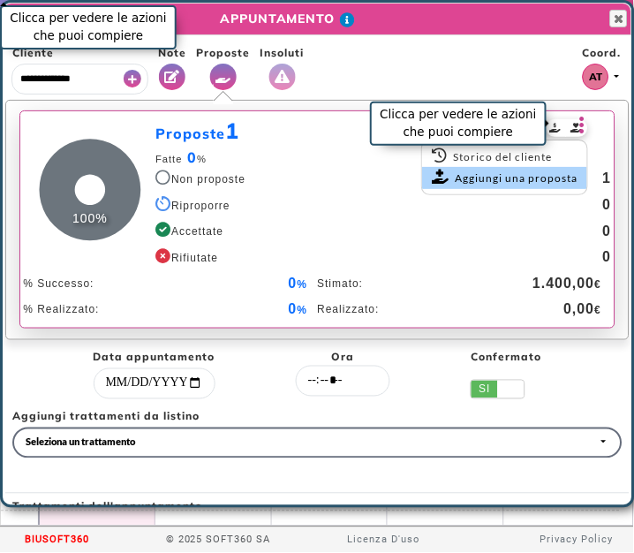
click at [543, 182] on link "Aggiungi una proposta" at bounding box center [505, 178] width 165 height 22
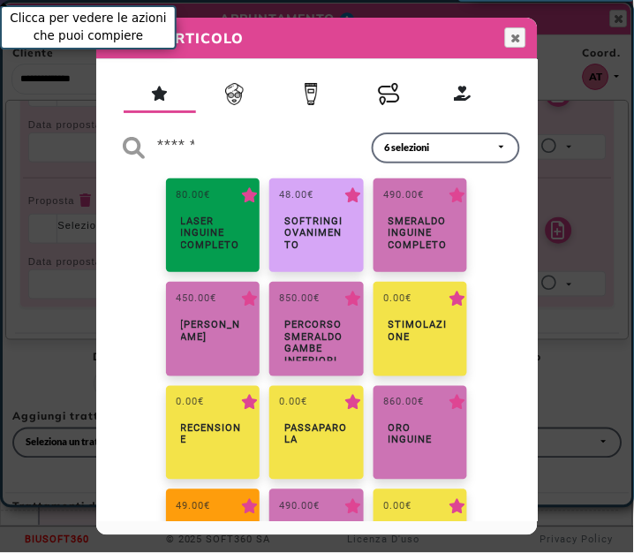
scroll to position [321, 0]
click at [373, 83] on button "Percorsi" at bounding box center [389, 96] width 77 height 34
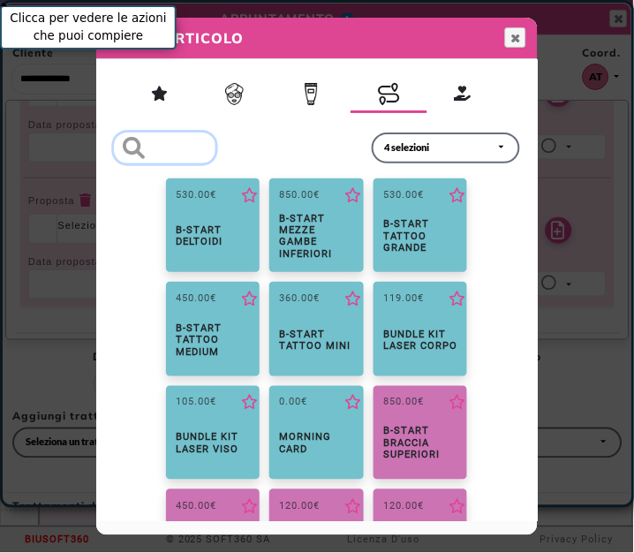
click at [195, 139] on input "search" at bounding box center [165, 147] width 102 height 31
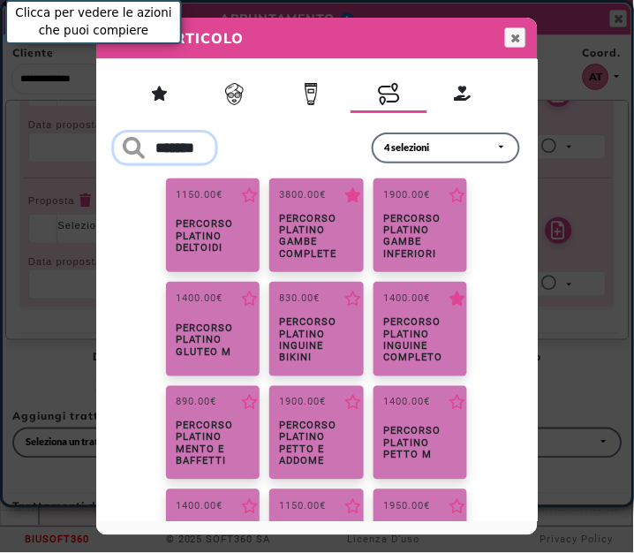
type input "*******"
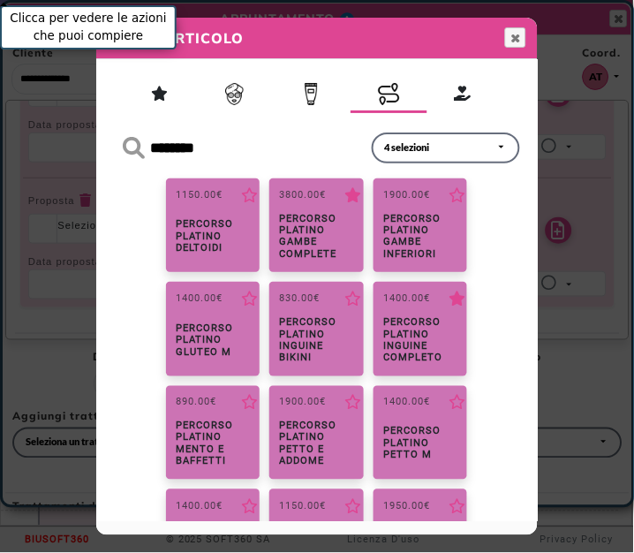
click at [305, 227] on h6 "Percorso PLATINO Gambe complete" at bounding box center [316, 237] width 74 height 48
type input "*******"
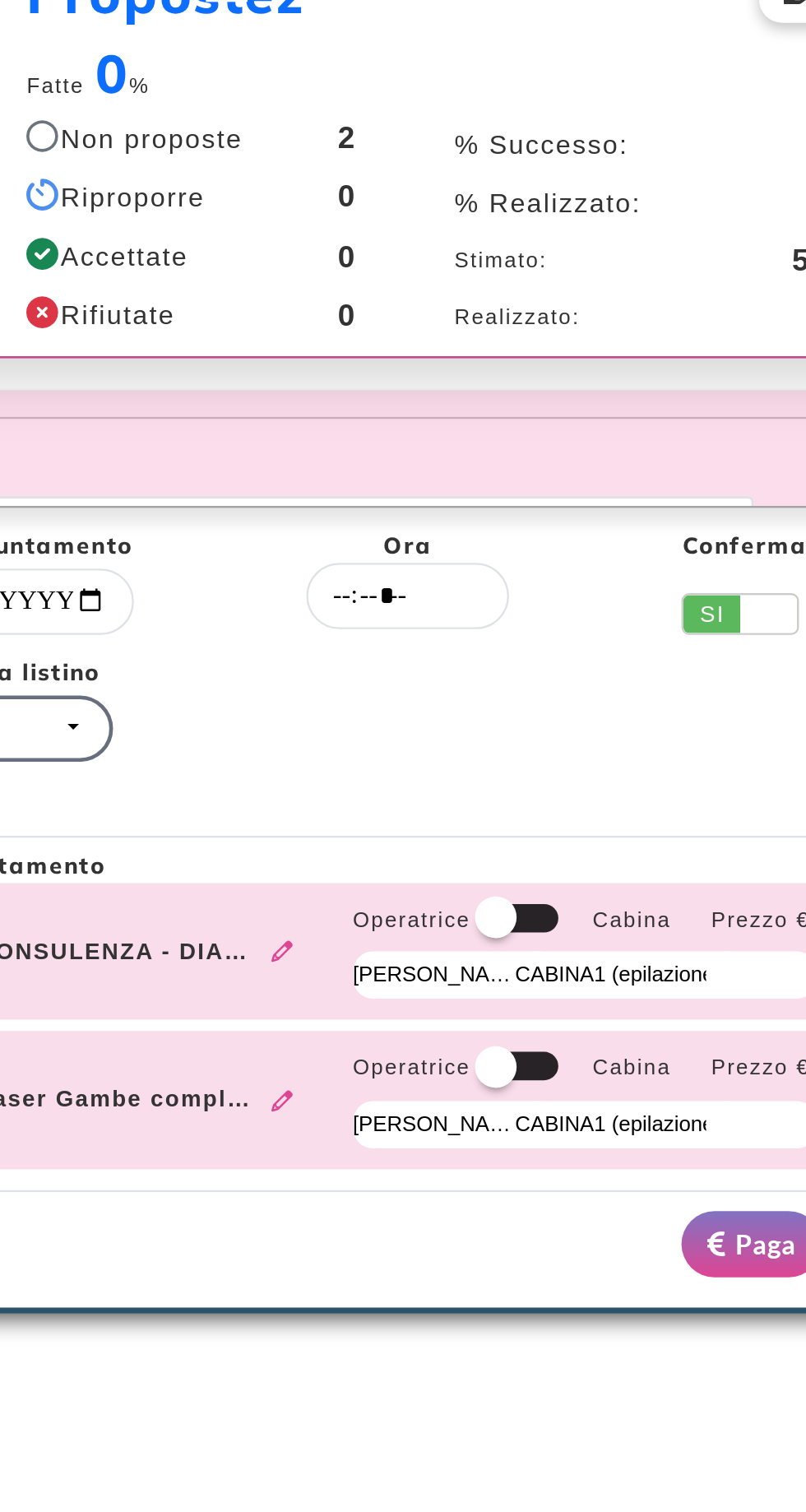
scroll to position [10, 0]
